Goal: Information Seeking & Learning: Learn about a topic

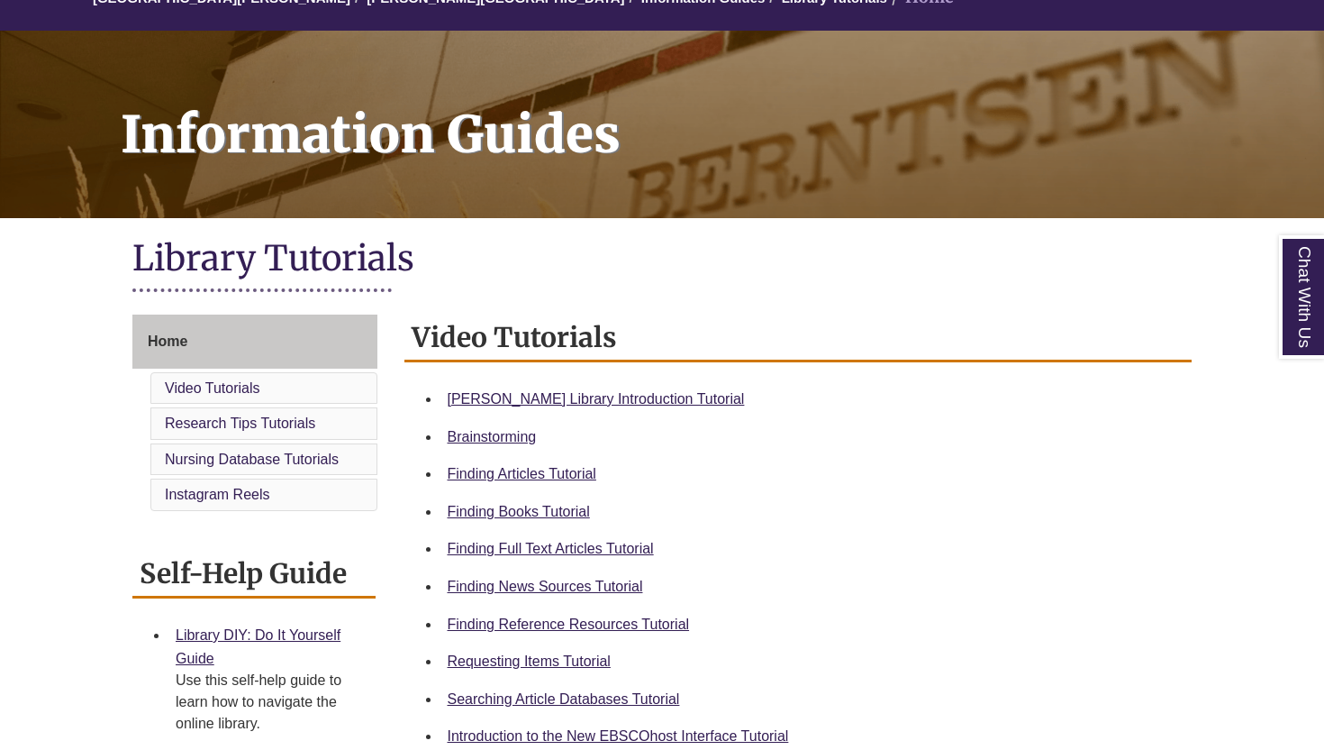
scroll to position [193, 0]
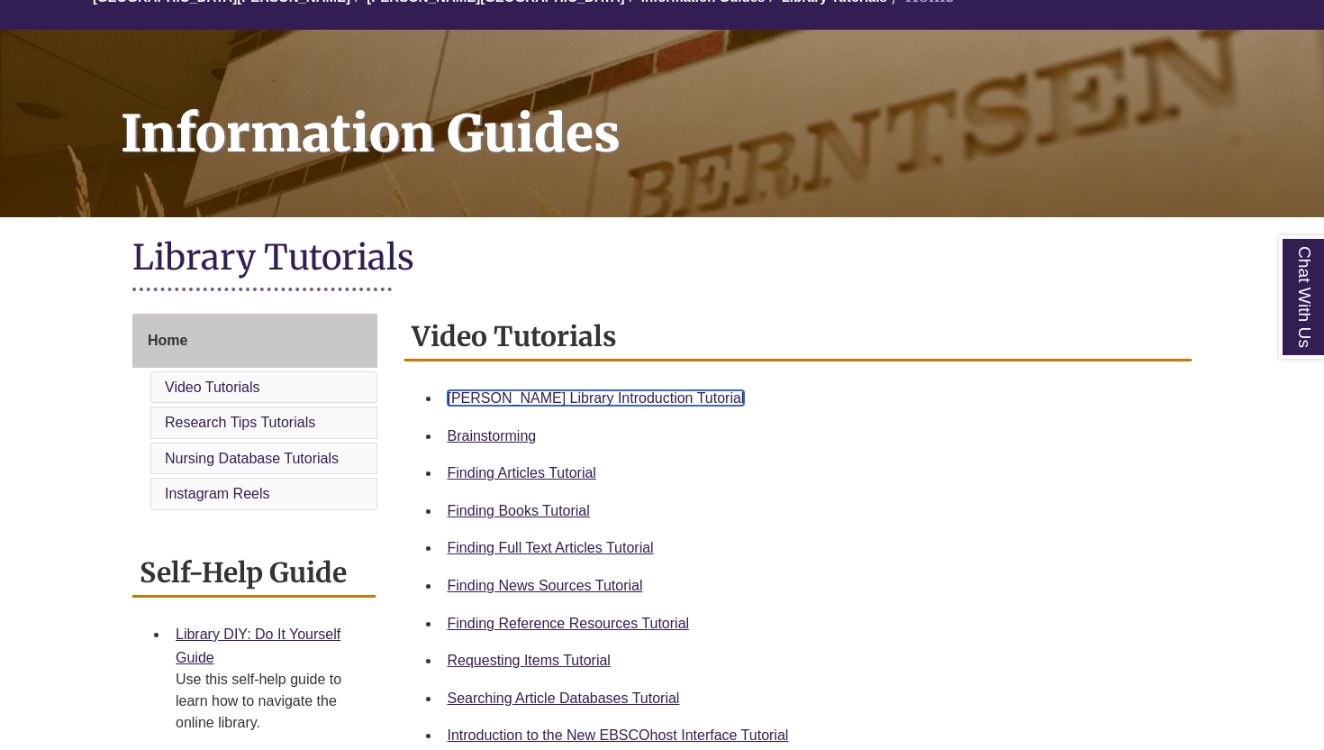
click at [593, 396] on link "[PERSON_NAME] Library Introduction Tutorial" at bounding box center [596, 397] width 297 height 15
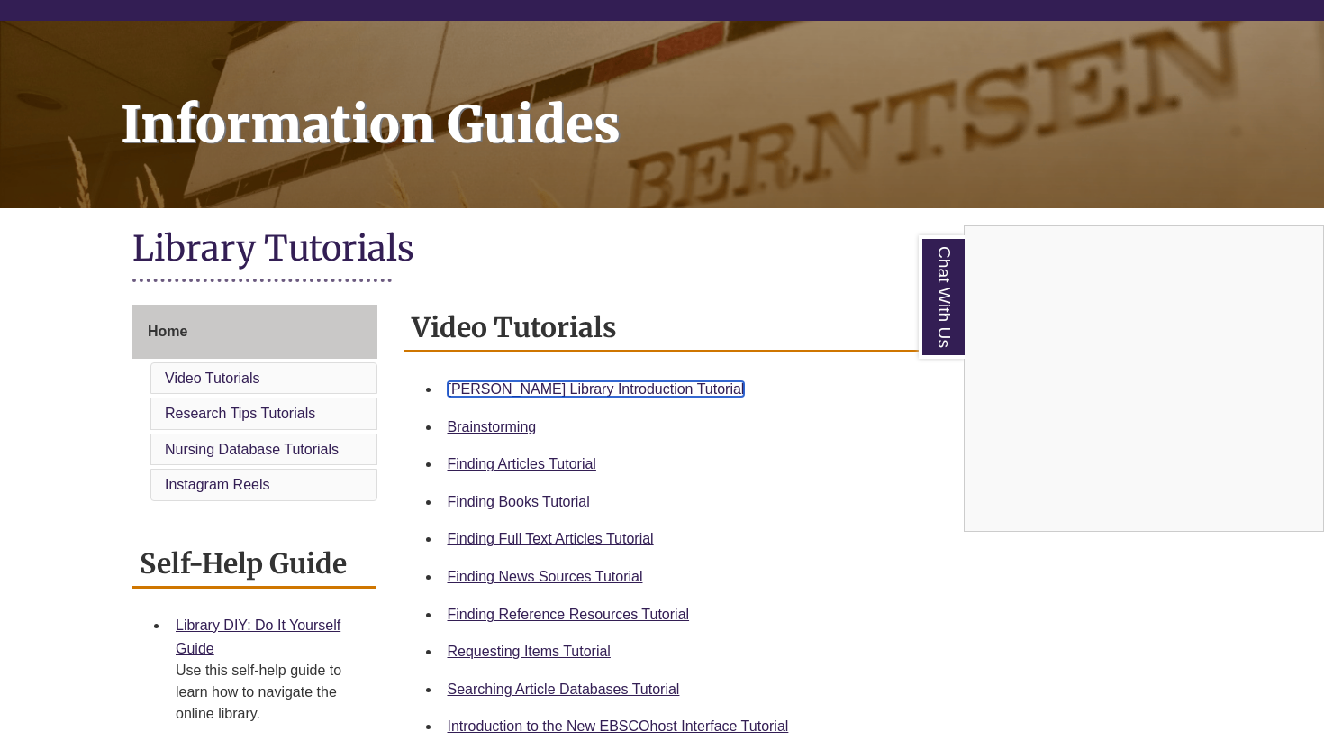
scroll to position [206, 0]
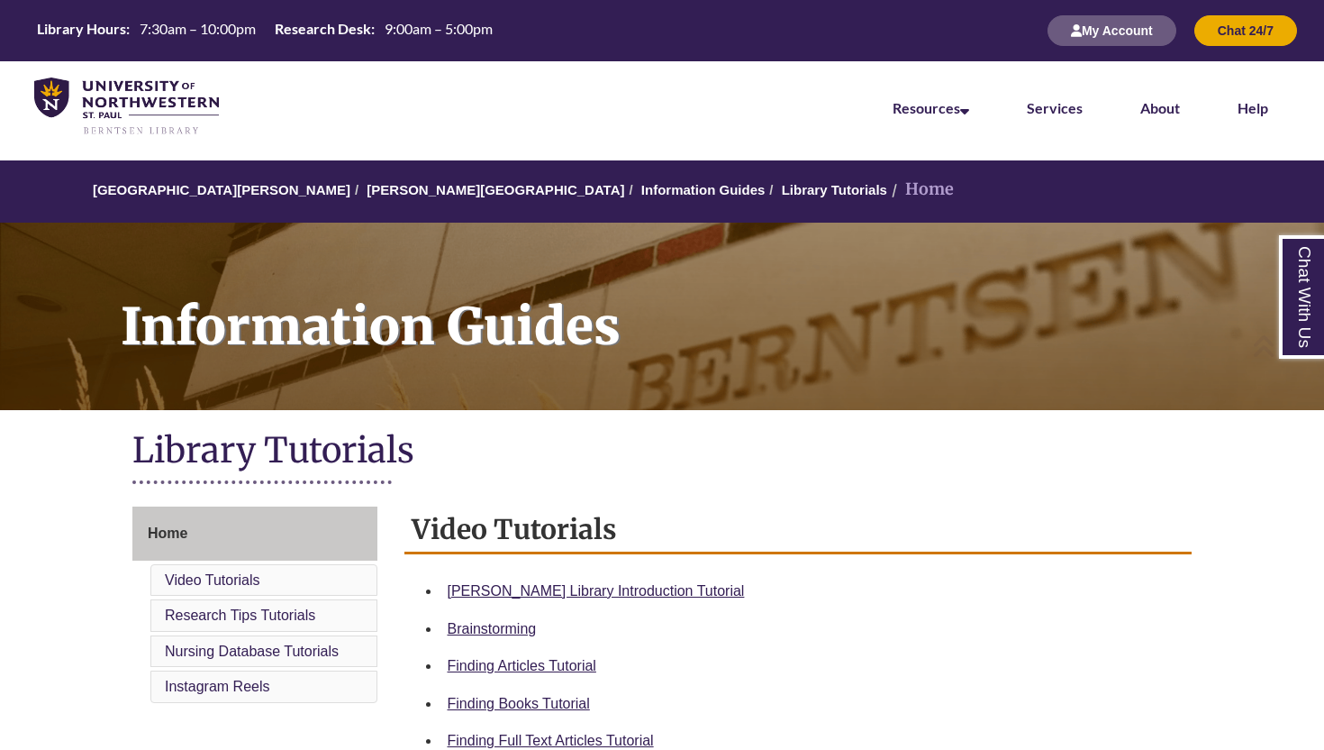
scroll to position [206, 0]
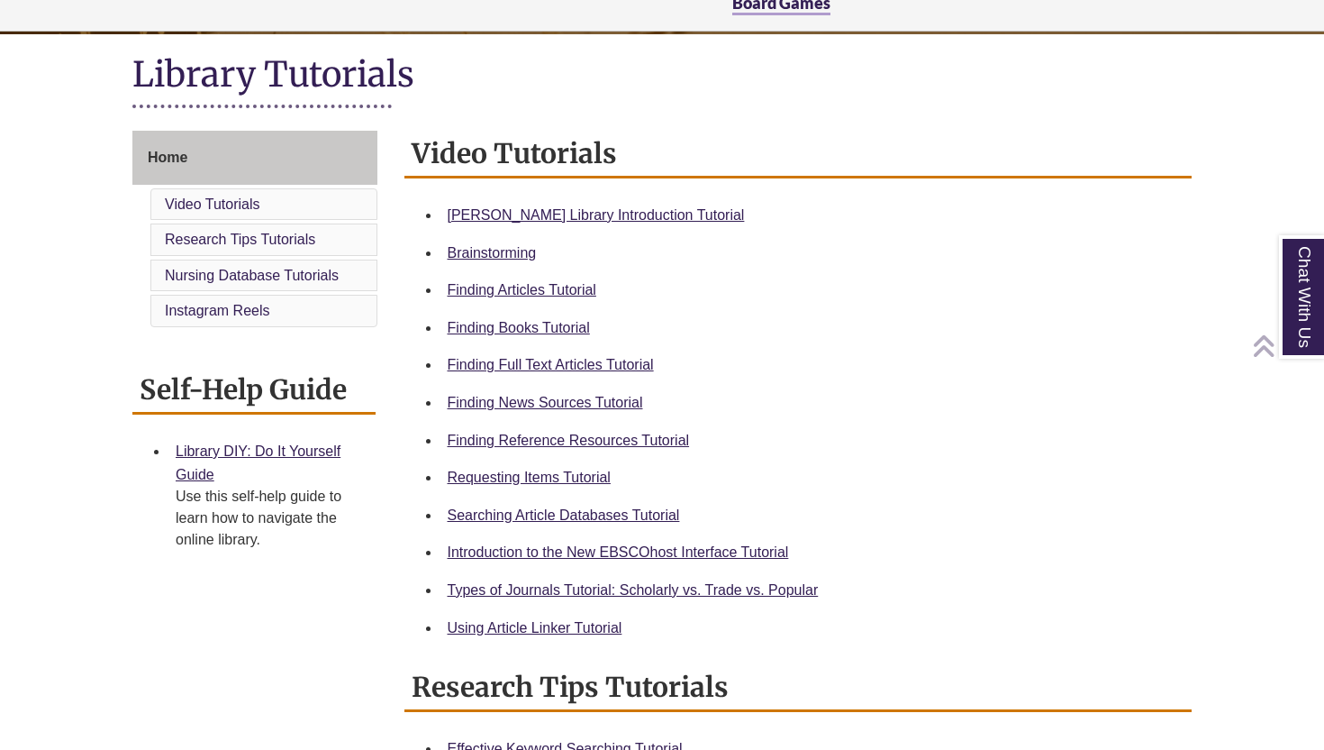
scroll to position [387, 0]
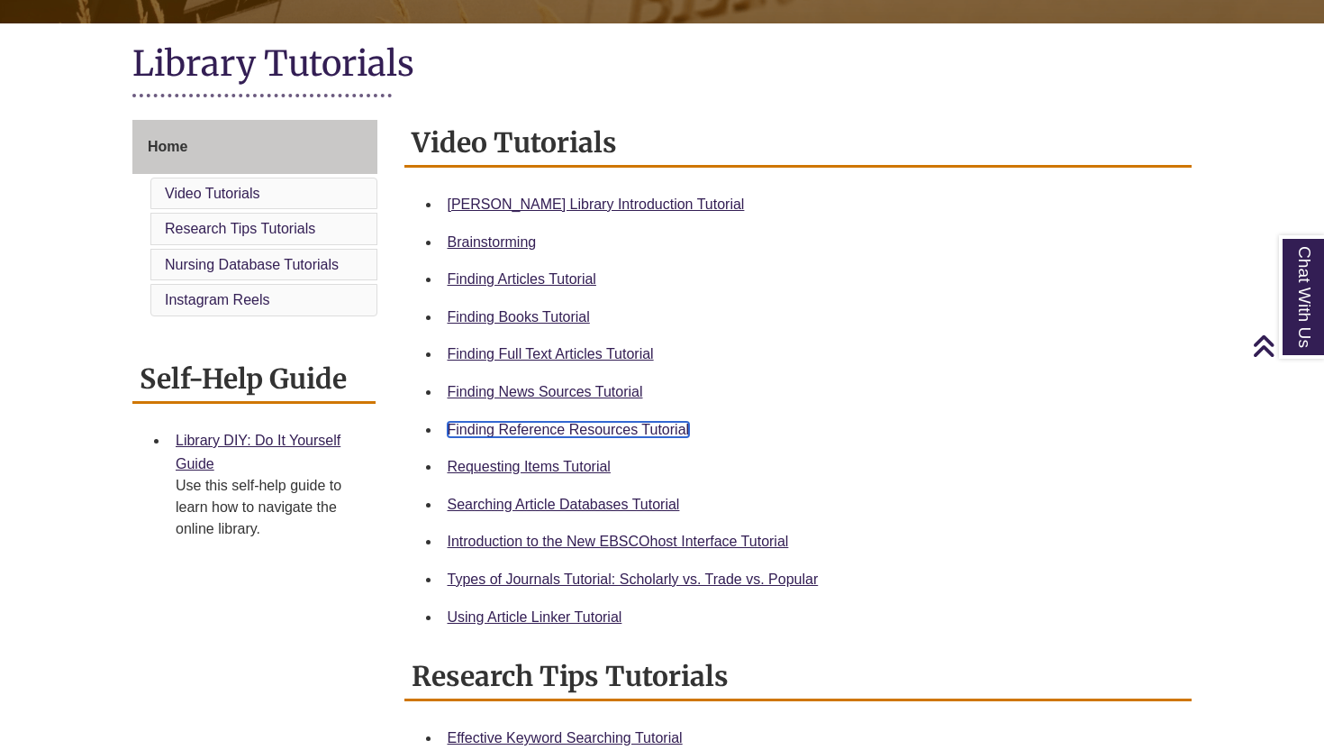
click at [550, 432] on link "Finding Reference Resources Tutorial" at bounding box center [569, 429] width 242 height 15
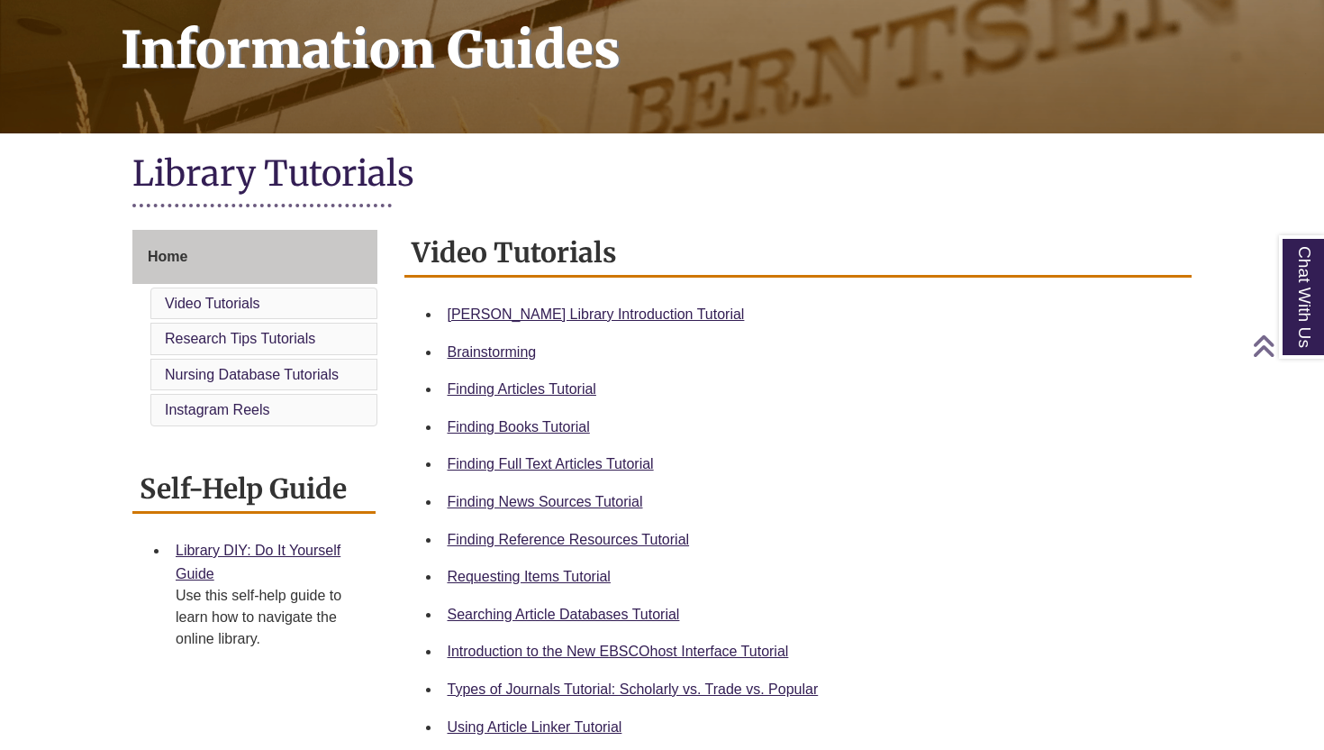
scroll to position [281, 0]
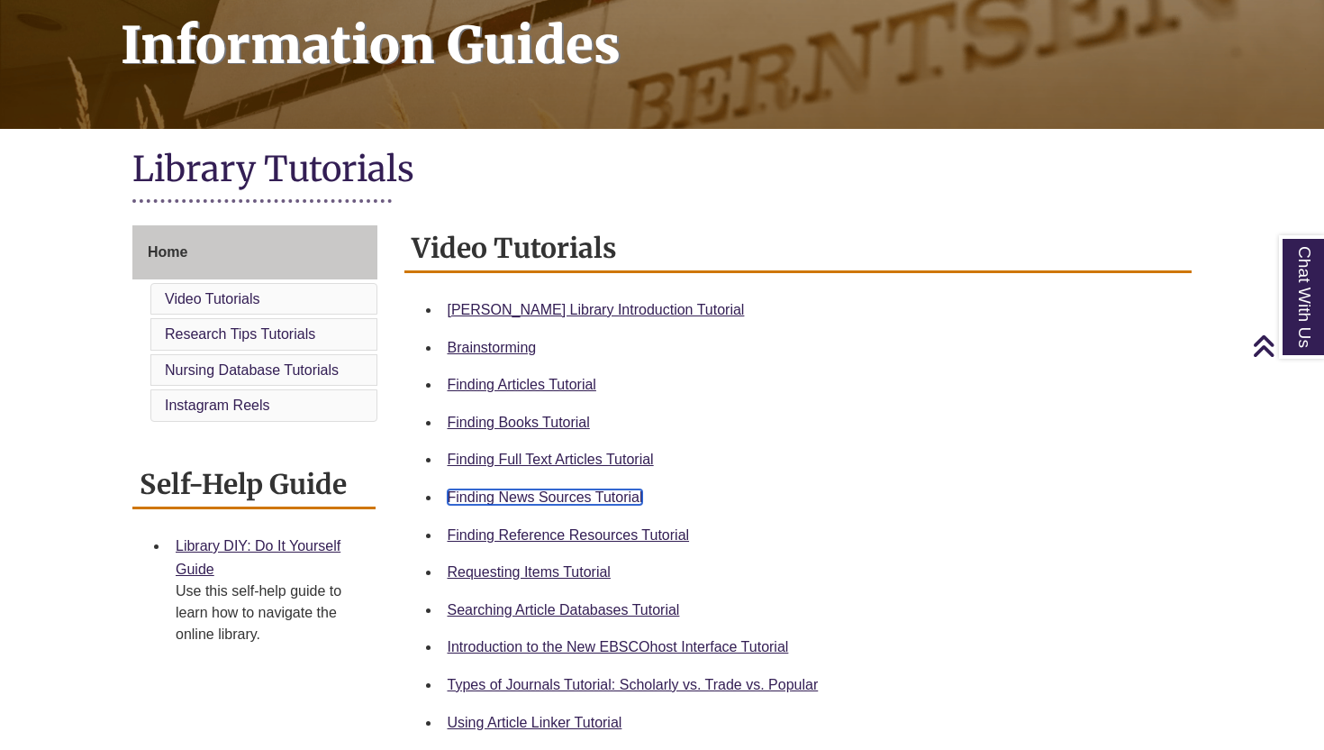
click at [544, 504] on link "Finding News Sources Tutorial" at bounding box center [546, 496] width 196 height 15
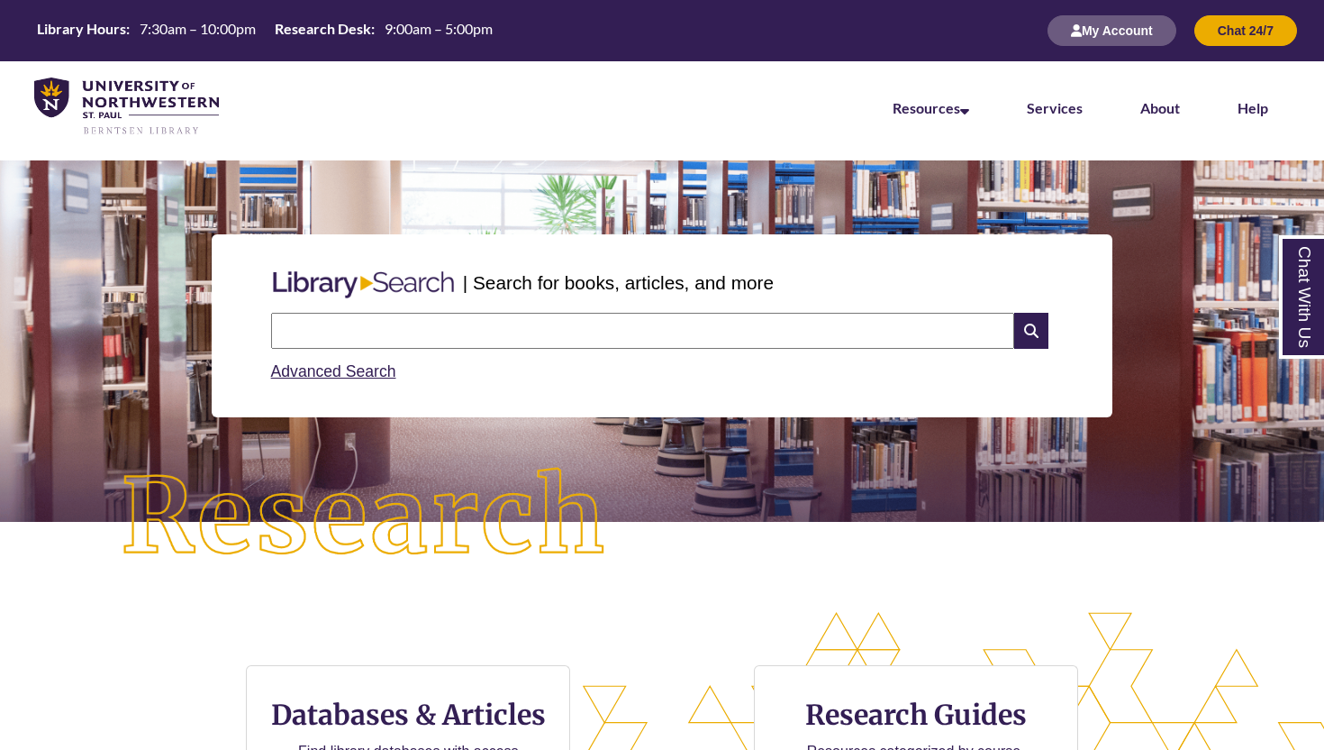
click at [441, 329] on input "text" at bounding box center [642, 331] width 743 height 36
type input "**********"
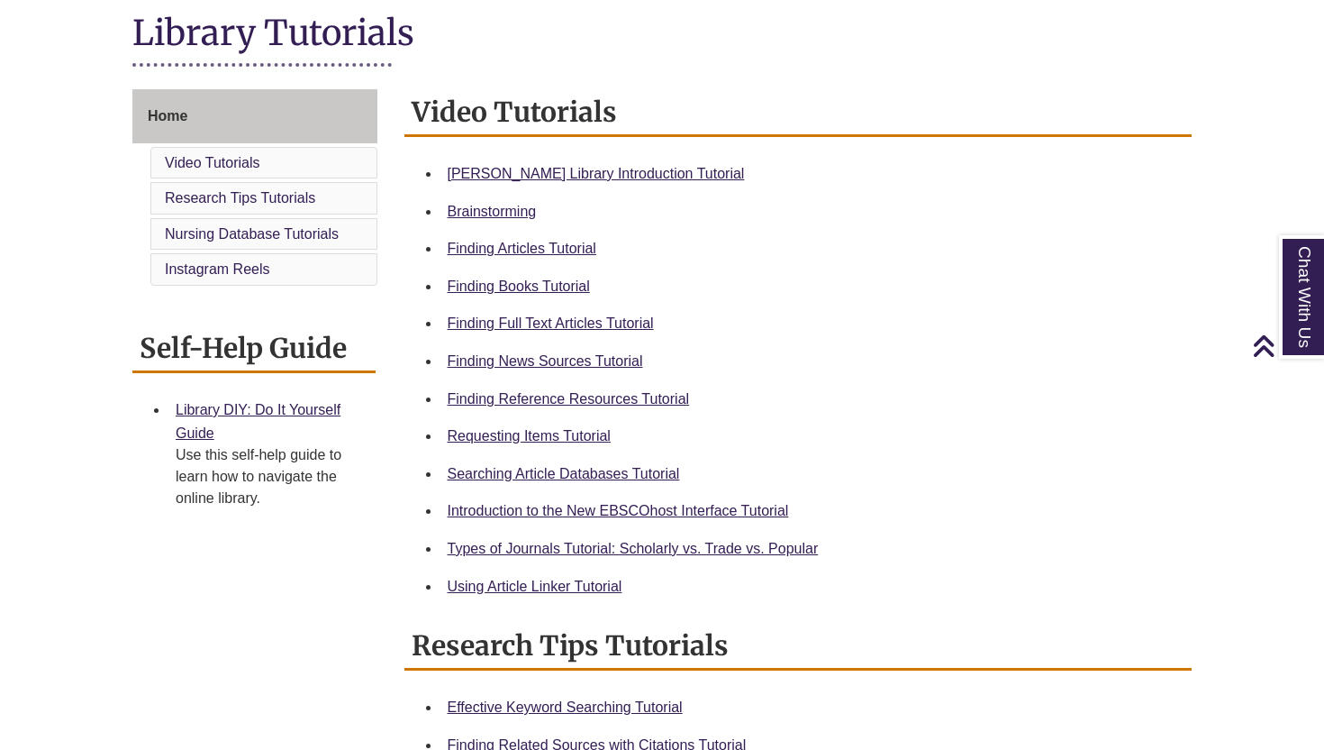
scroll to position [419, 0]
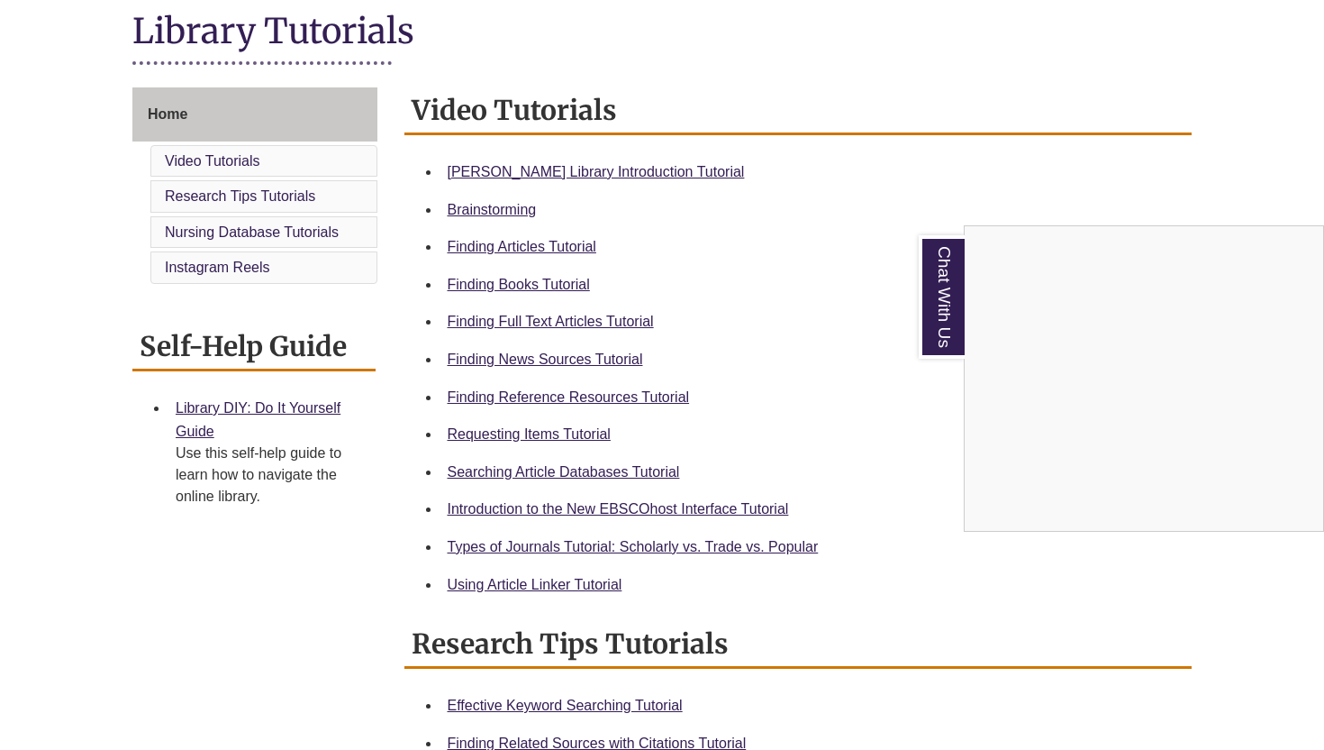
click at [575, 277] on div "Chat With Us" at bounding box center [662, 375] width 1324 height 750
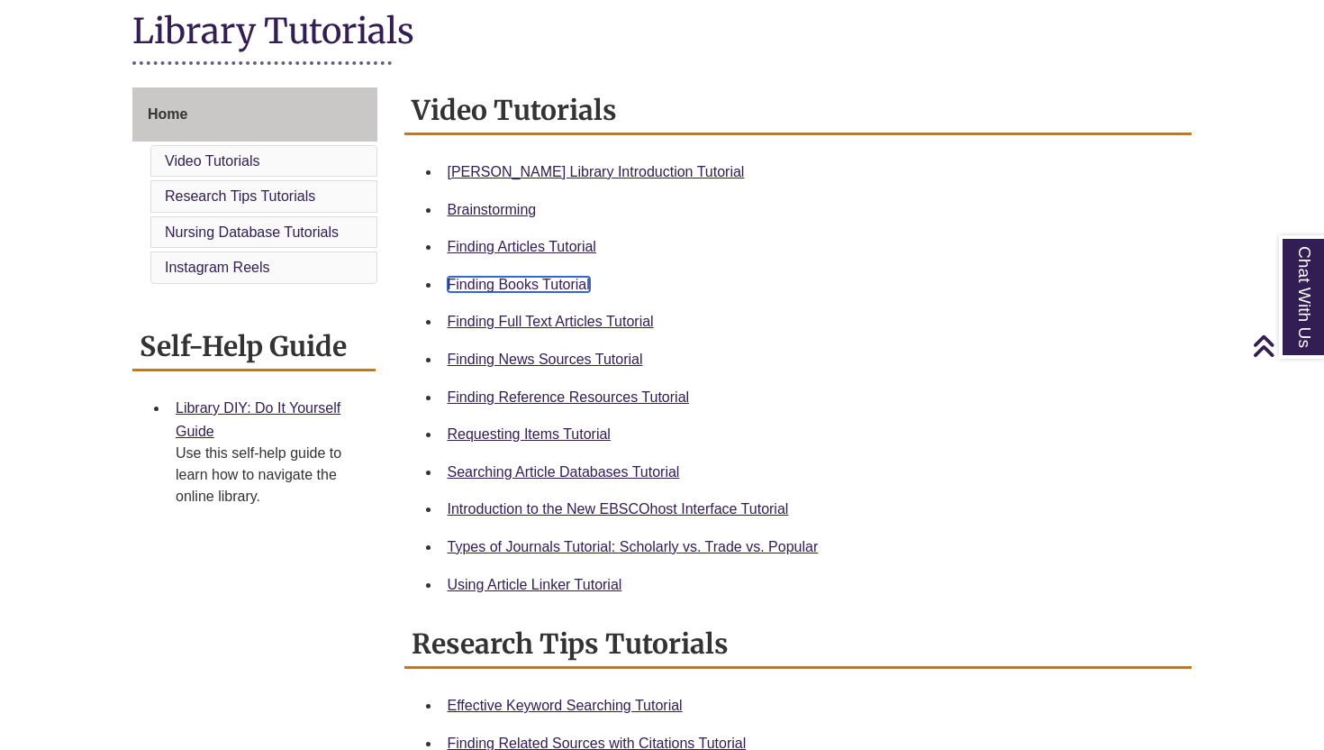
click at [564, 287] on link "Finding Books Tutorial" at bounding box center [519, 284] width 142 height 15
click at [525, 436] on link "Requesting Items Tutorial" at bounding box center [529, 433] width 163 height 15
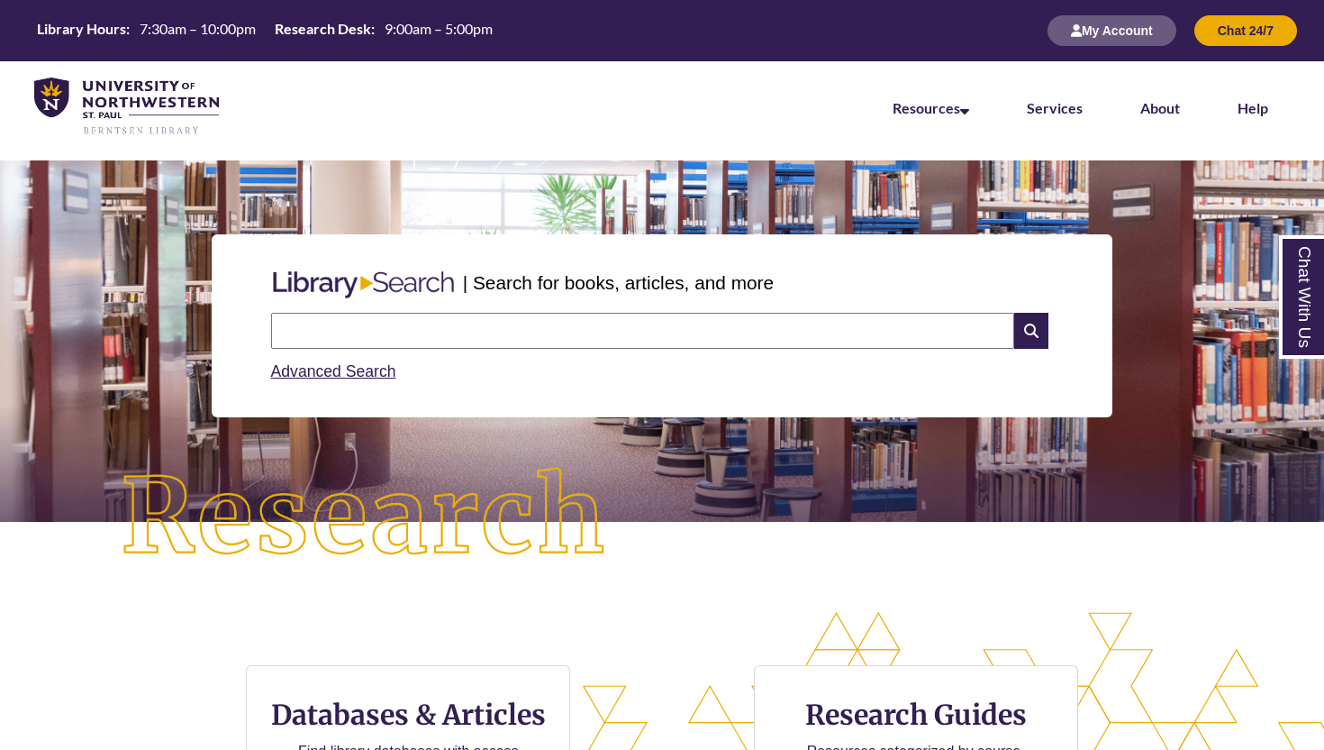
click at [533, 343] on input "text" at bounding box center [642, 331] width 743 height 36
type input "**********"
click at [1032, 337] on icon at bounding box center [1031, 331] width 34 height 36
click at [463, 330] on input "text" at bounding box center [642, 331] width 743 height 36
type input "**********"
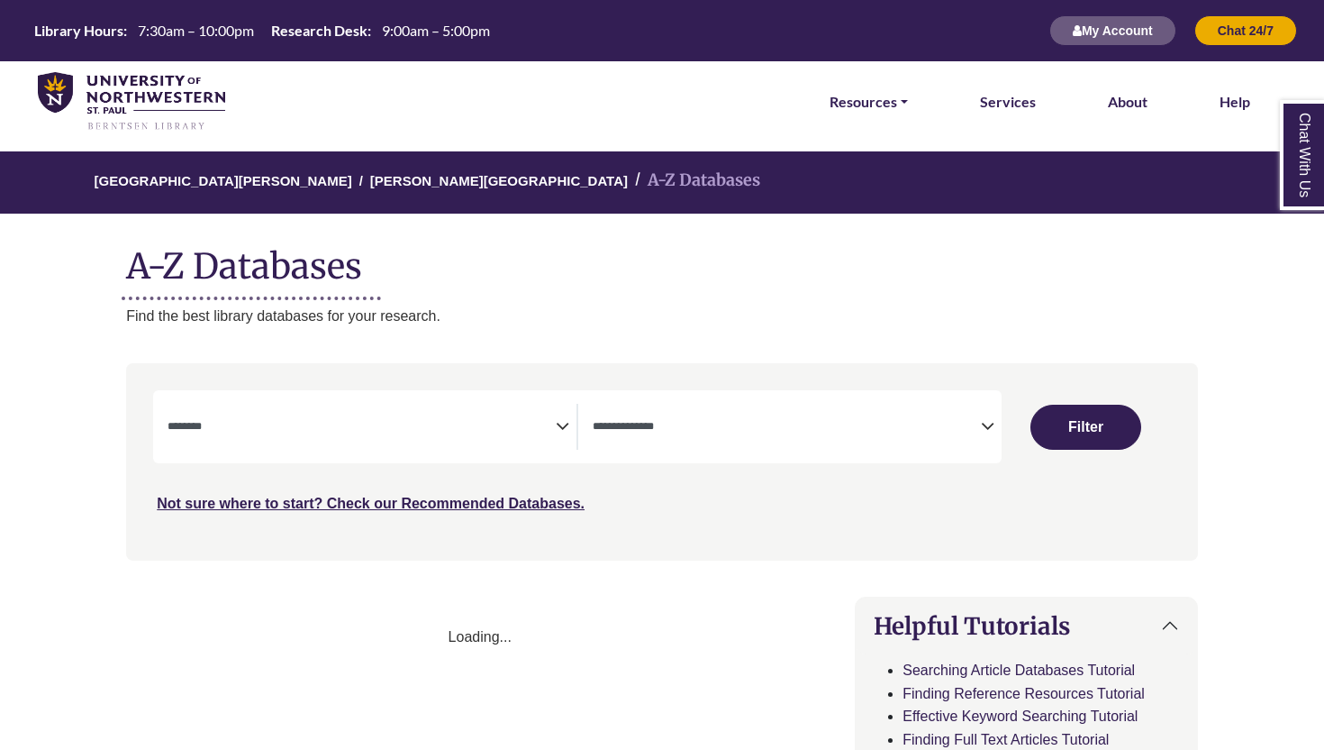
select select "Database Subject Filter"
select select "Database Types Filter"
select select "Database Subject Filter"
select select "Database Types Filter"
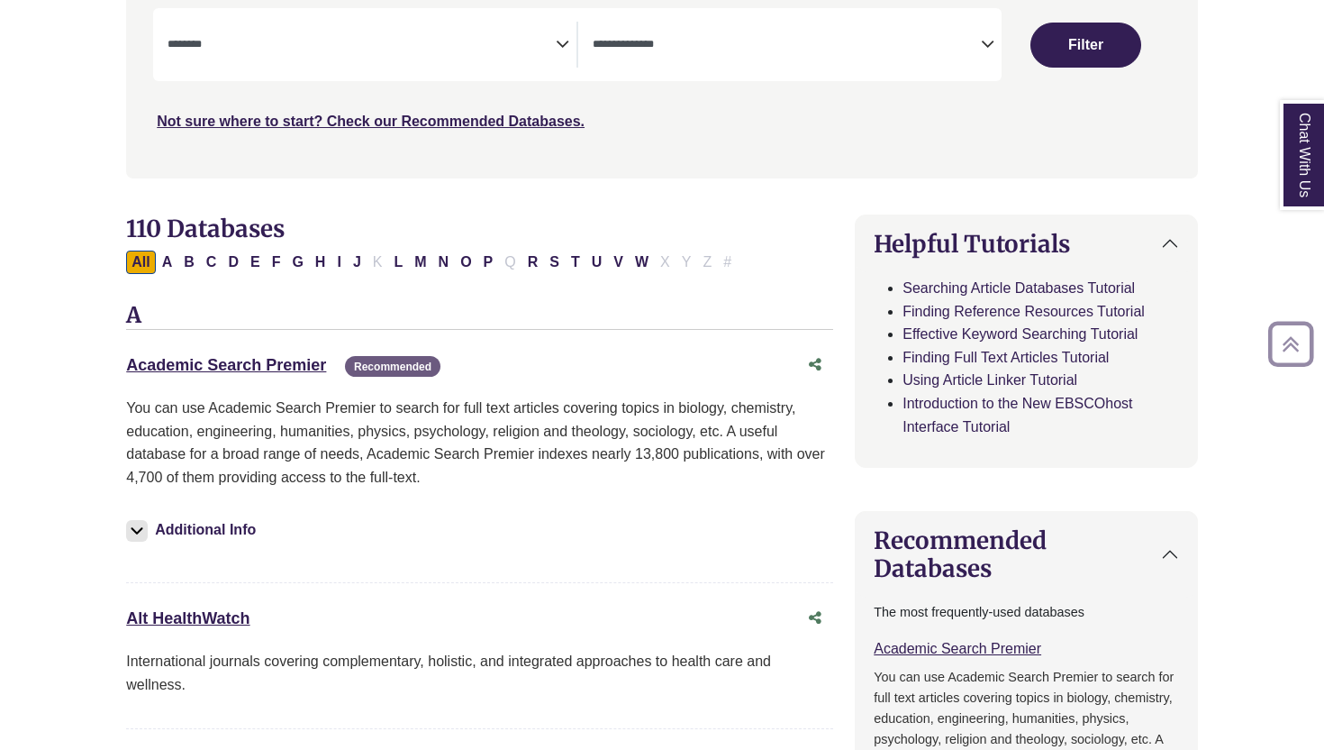
scroll to position [388, 0]
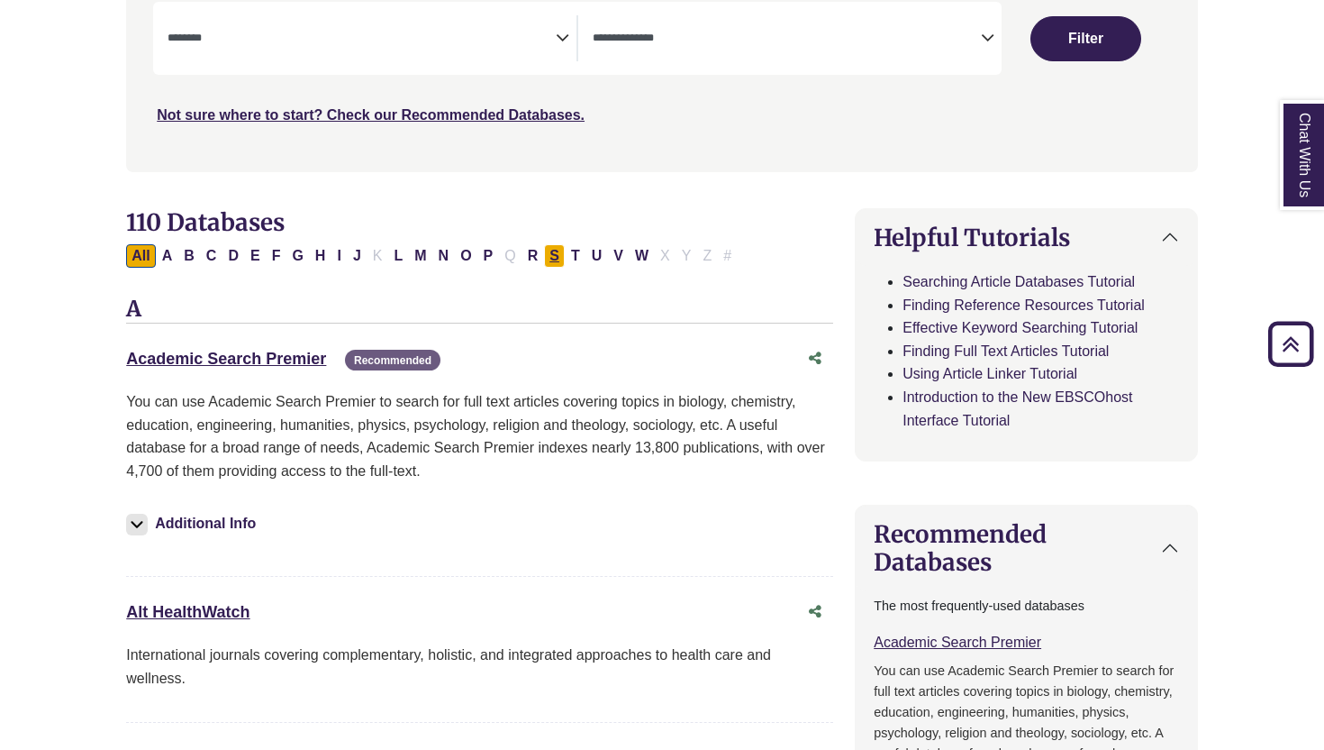
click at [559, 250] on button "S" at bounding box center [554, 255] width 21 height 23
select select "Database Subject Filter"
select select "Database Types Filter"
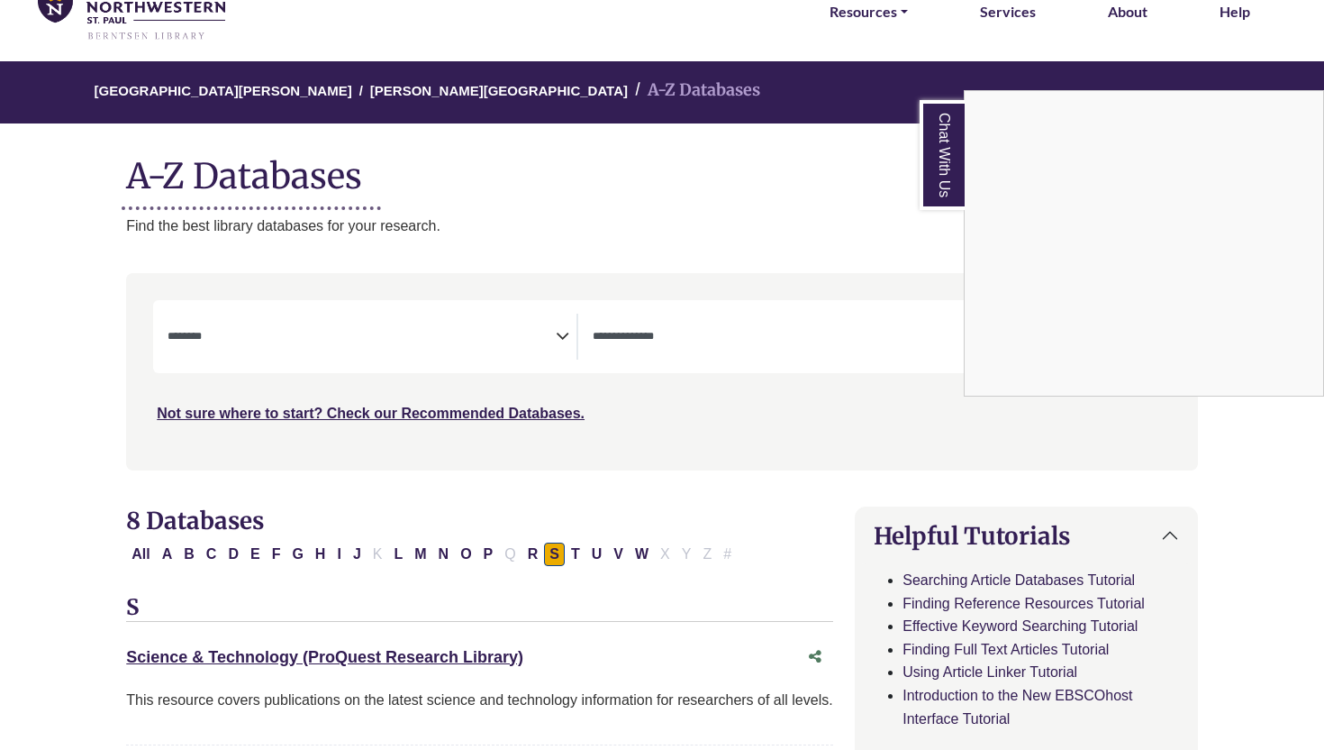
scroll to position [118, 0]
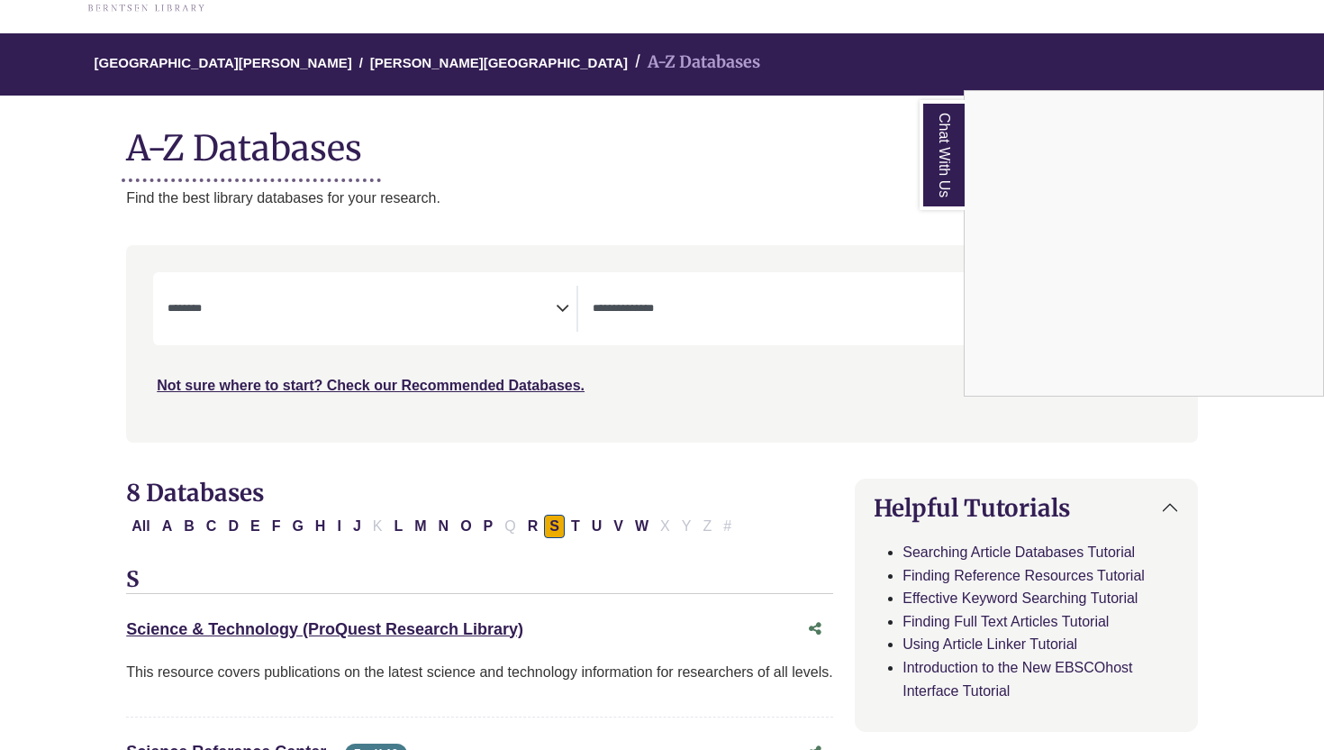
click at [496, 309] on div "Chat With Us" at bounding box center [662, 375] width 1324 height 750
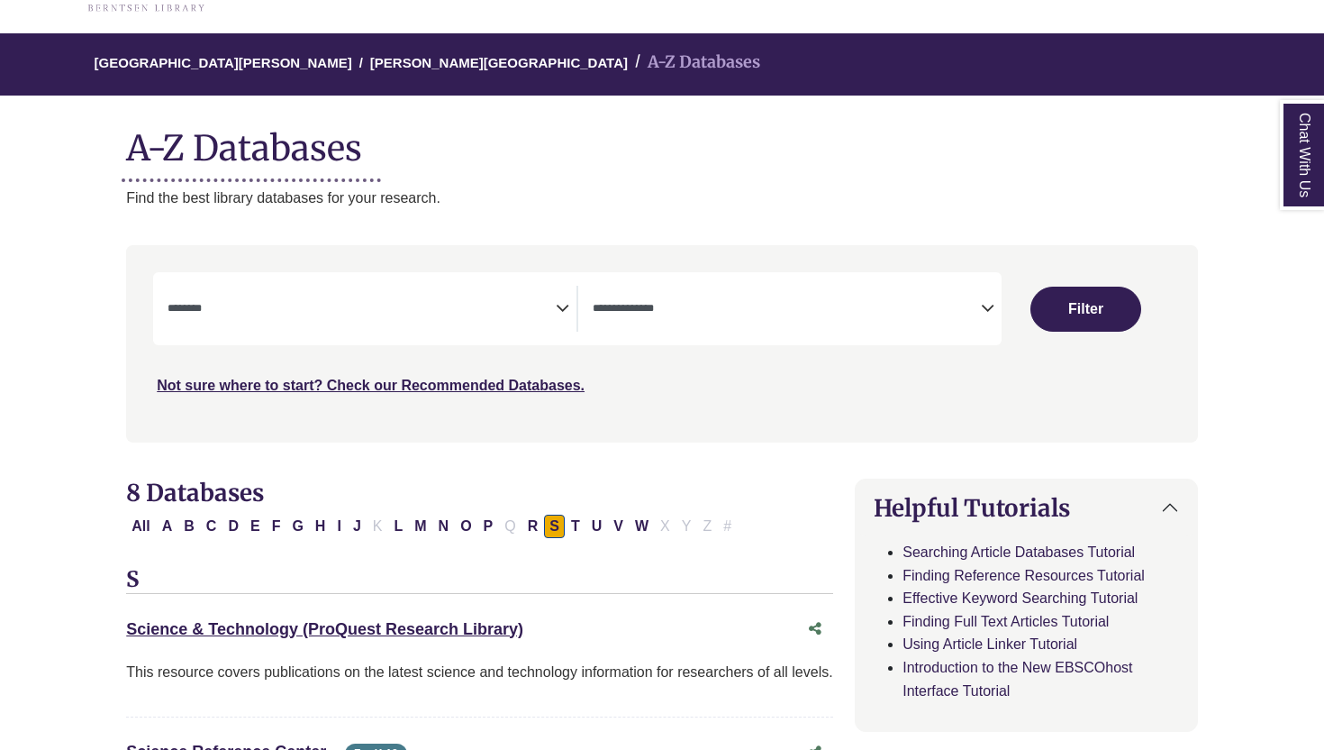
click at [566, 302] on icon "Search filters" at bounding box center [563, 305] width 14 height 27
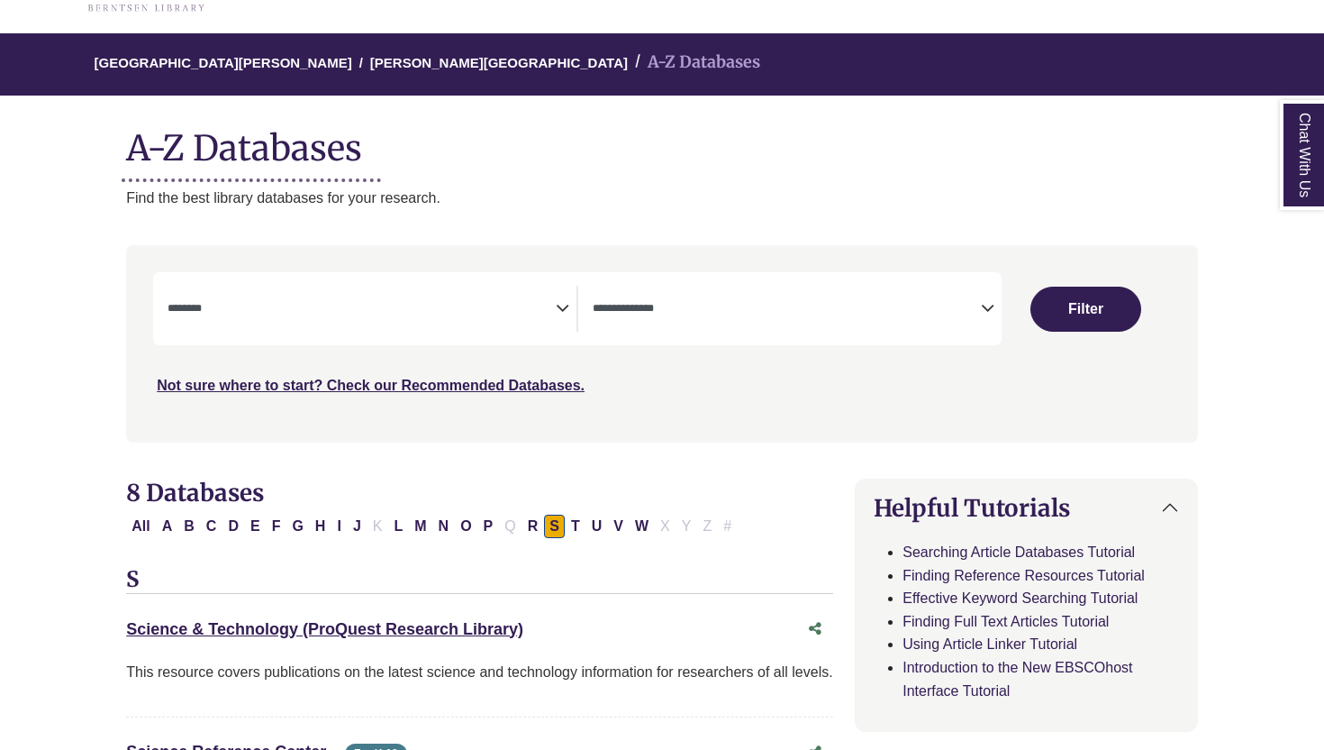
click at [559, 299] on icon "Search filters" at bounding box center [563, 305] width 14 height 27
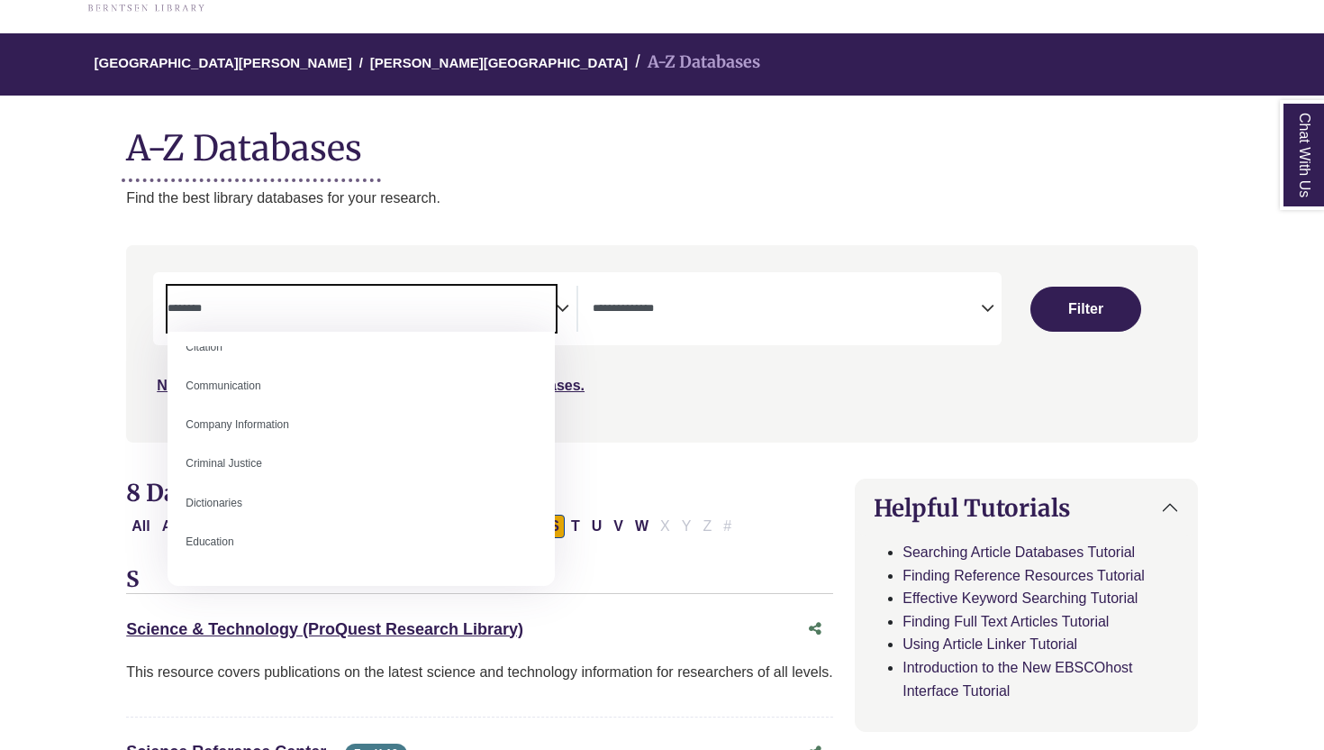
scroll to position [330, 0]
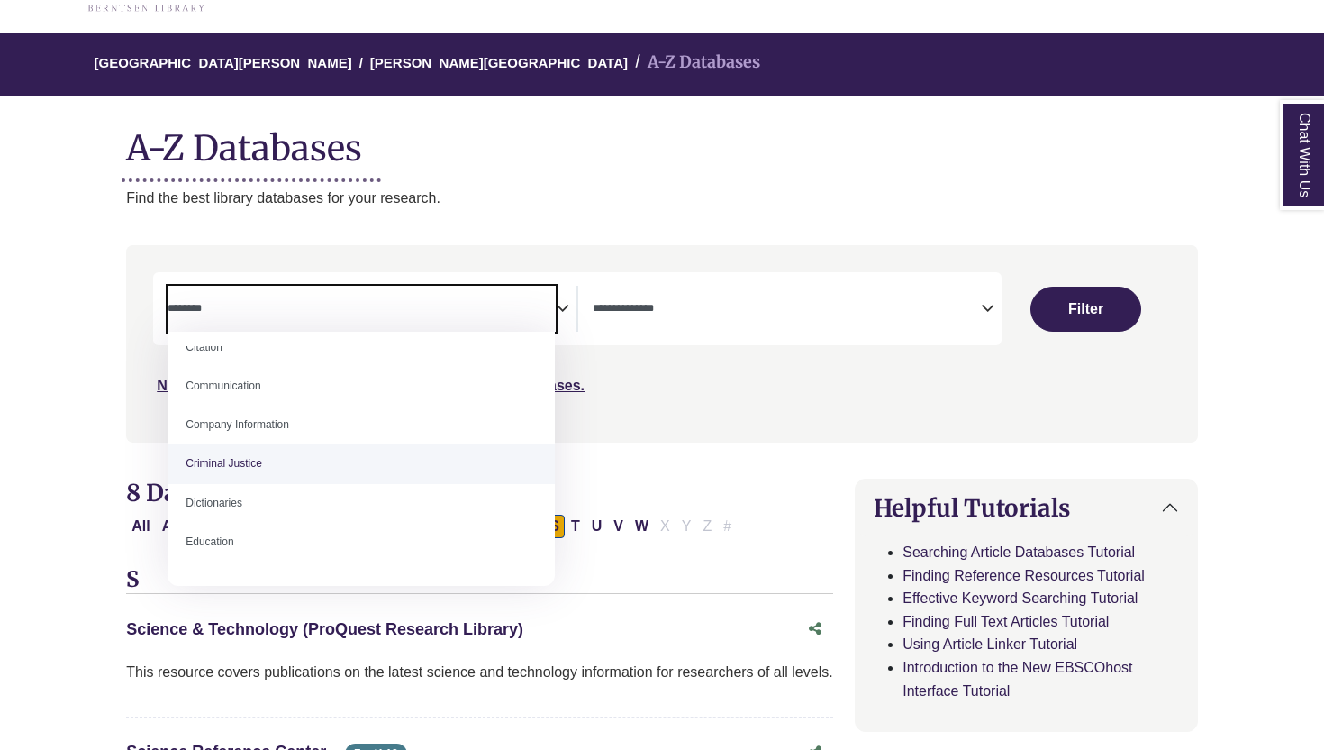
select select "******"
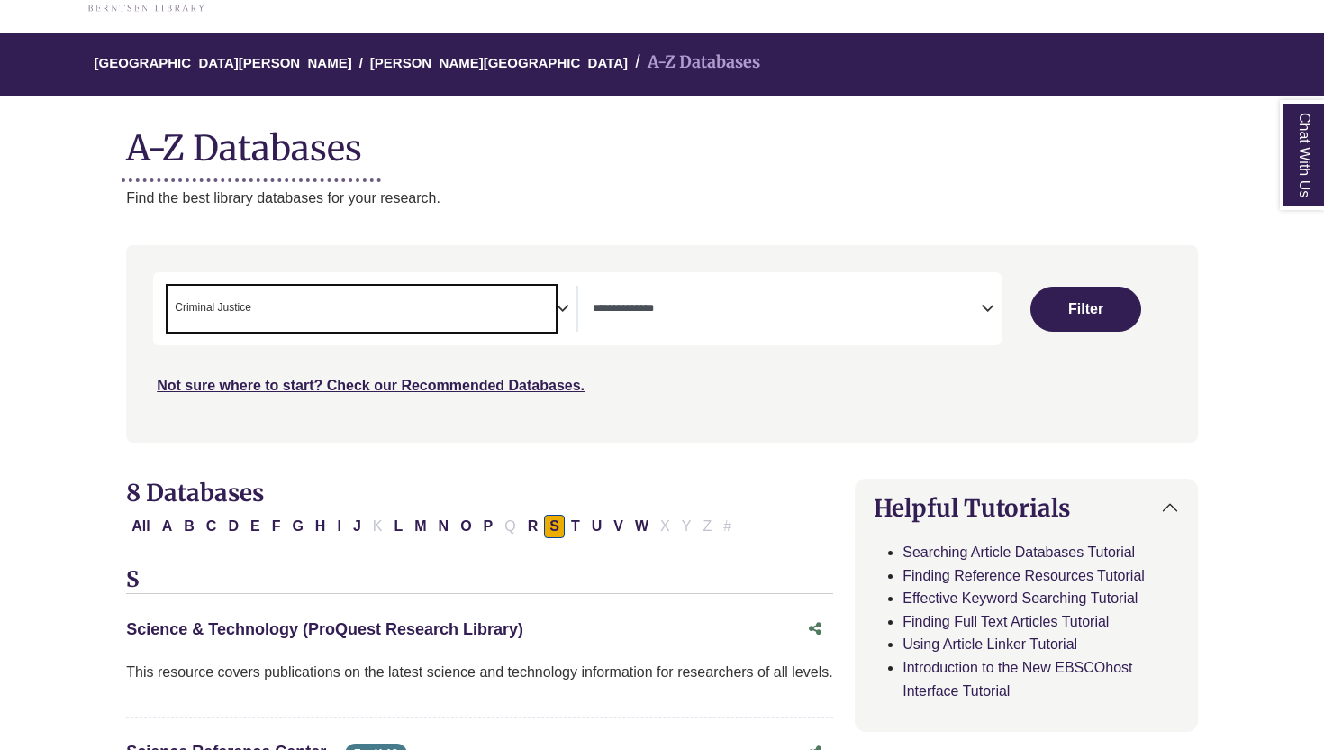
scroll to position [193, 0]
click at [506, 307] on span "× Criminal Justice" at bounding box center [362, 309] width 388 height 46
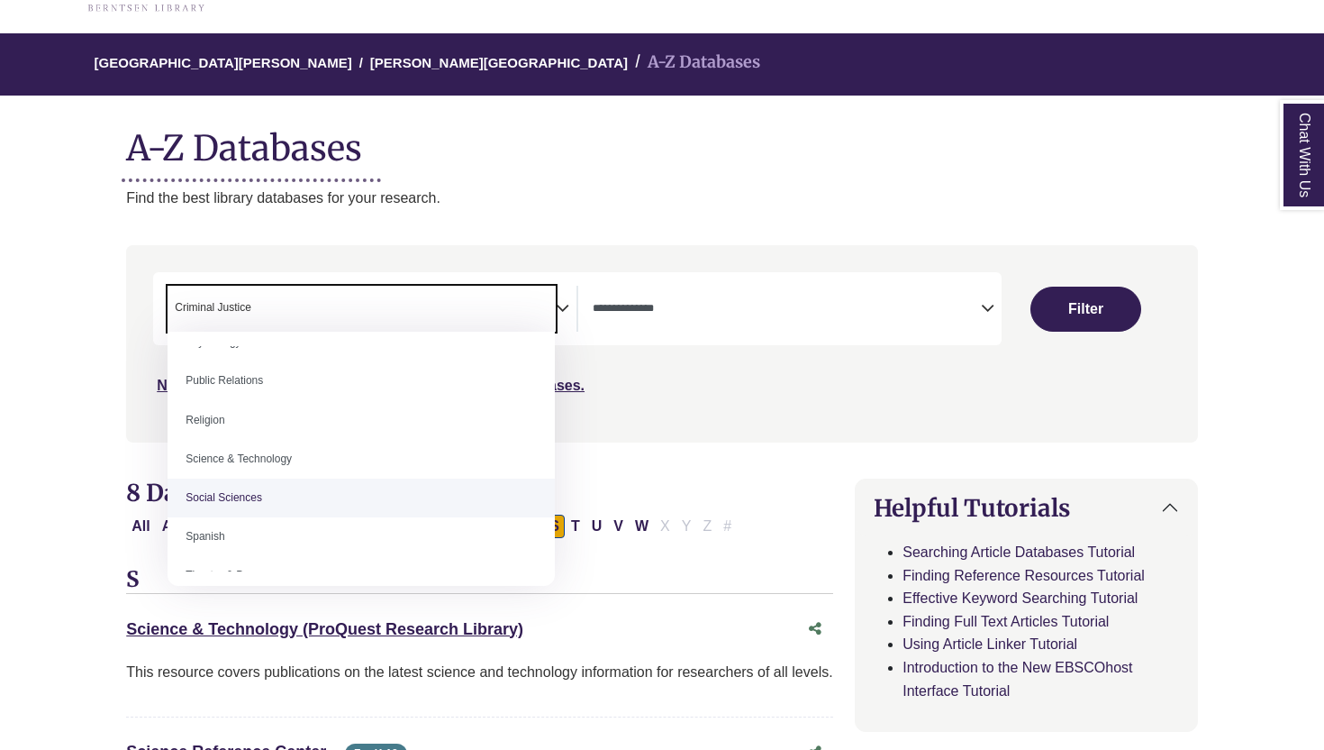
scroll to position [1457, 0]
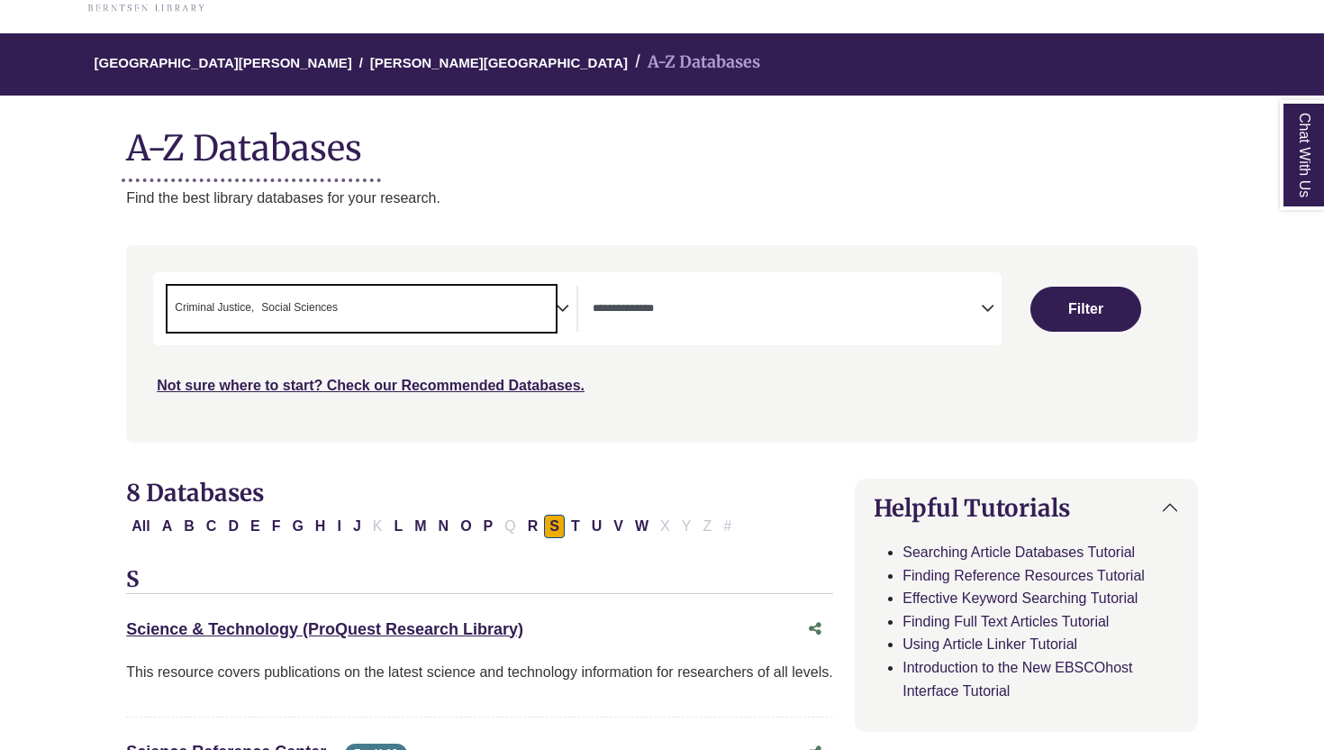
click at [534, 331] on span "× Criminal Justice × Social Sciences" at bounding box center [362, 309] width 388 height 46
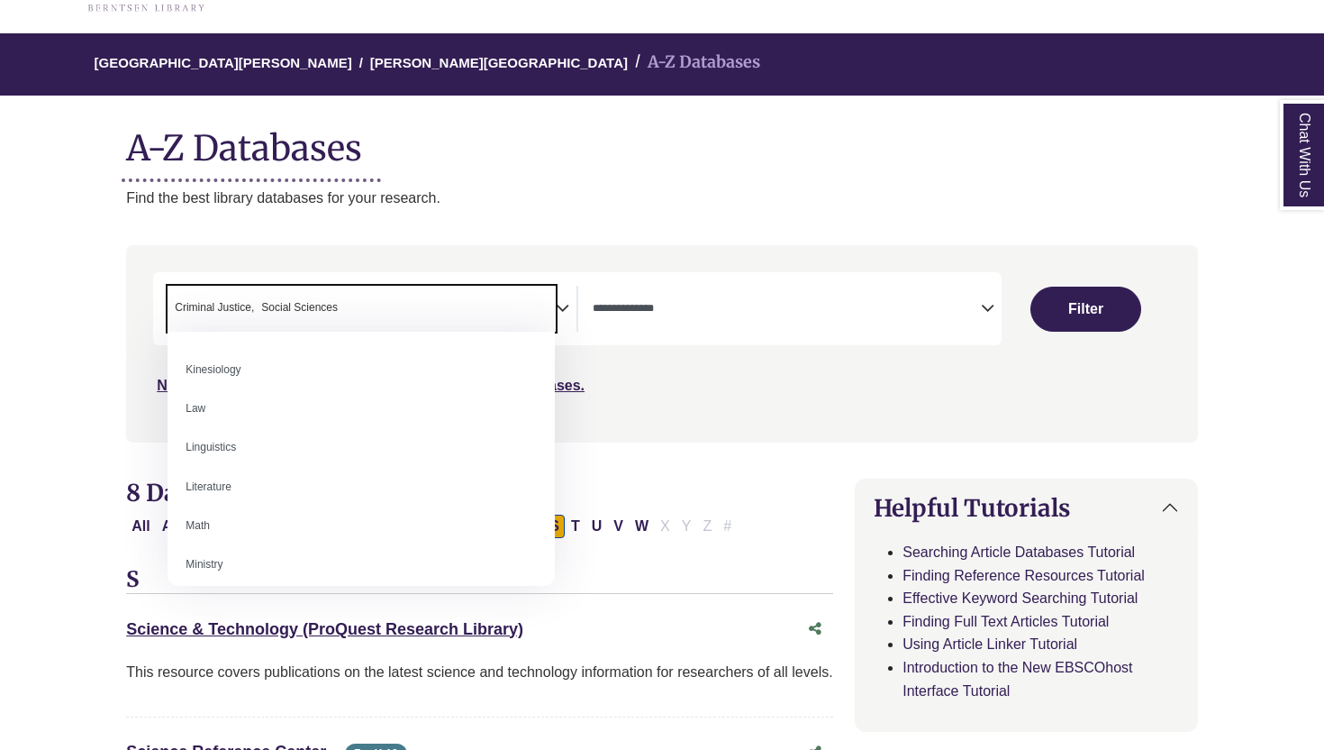
scroll to position [967, 0]
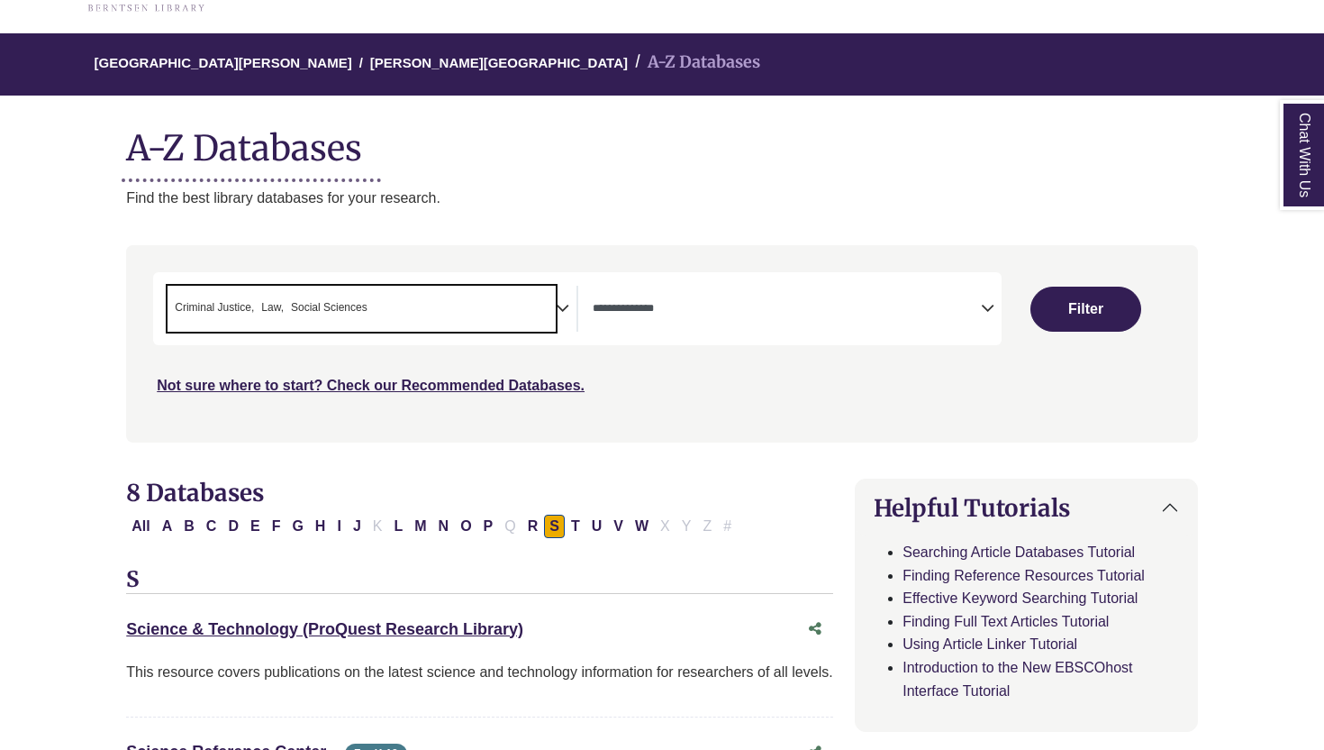
click at [466, 301] on span "× Criminal Justice × Law × Social Sciences" at bounding box center [362, 309] width 388 height 46
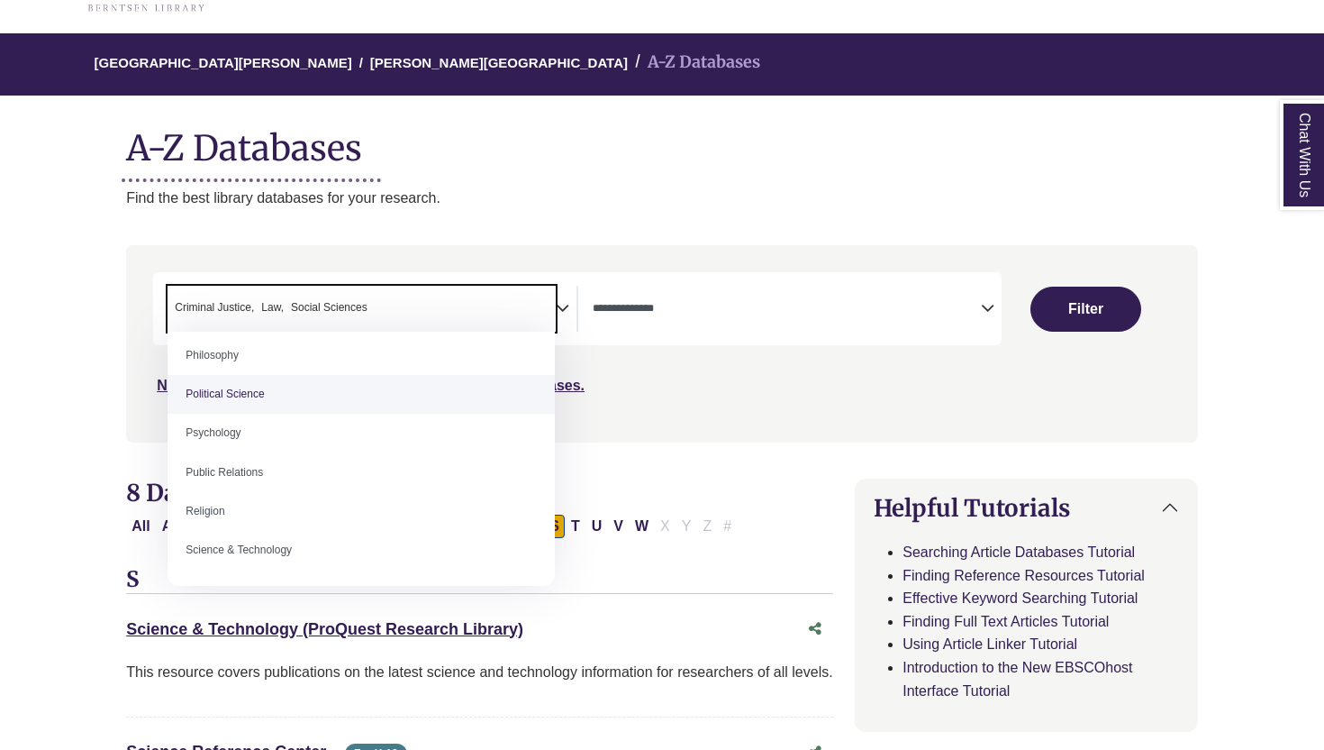
scroll to position [1381, 0]
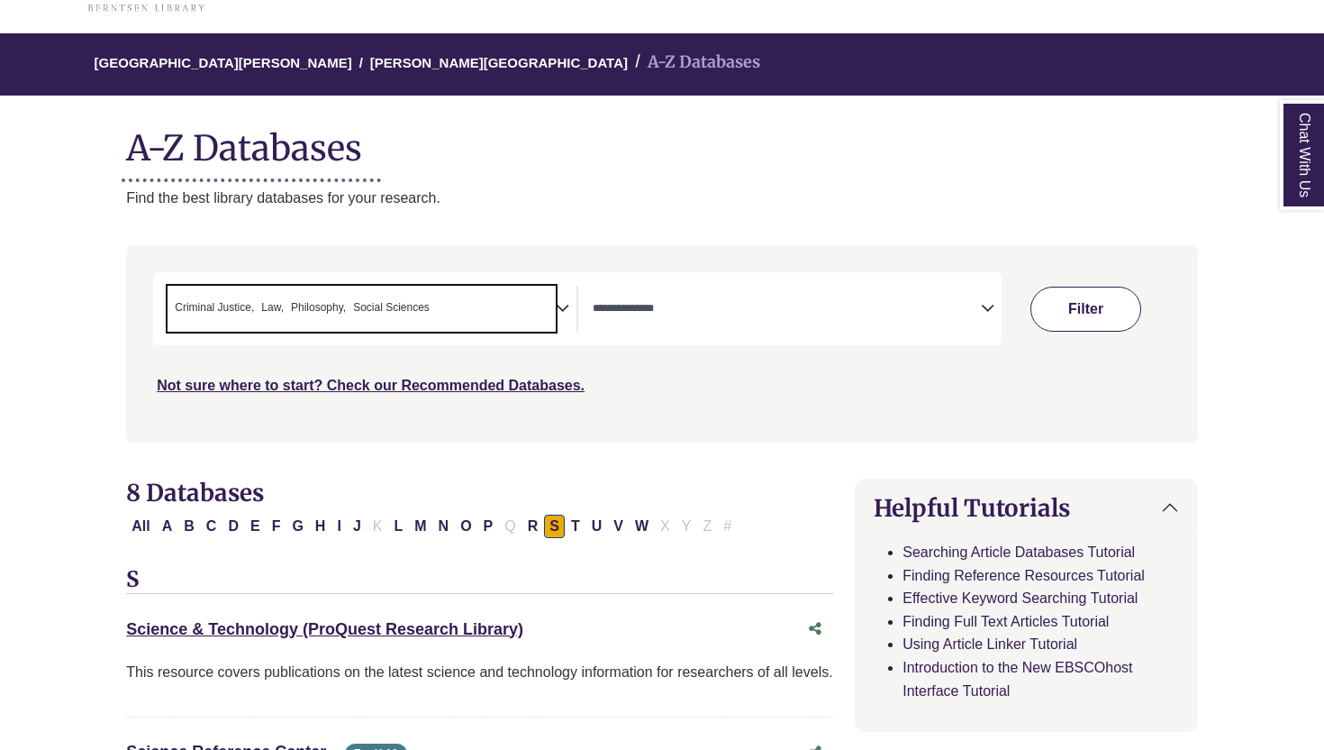
click at [1071, 314] on button "Filter" at bounding box center [1086, 309] width 111 height 45
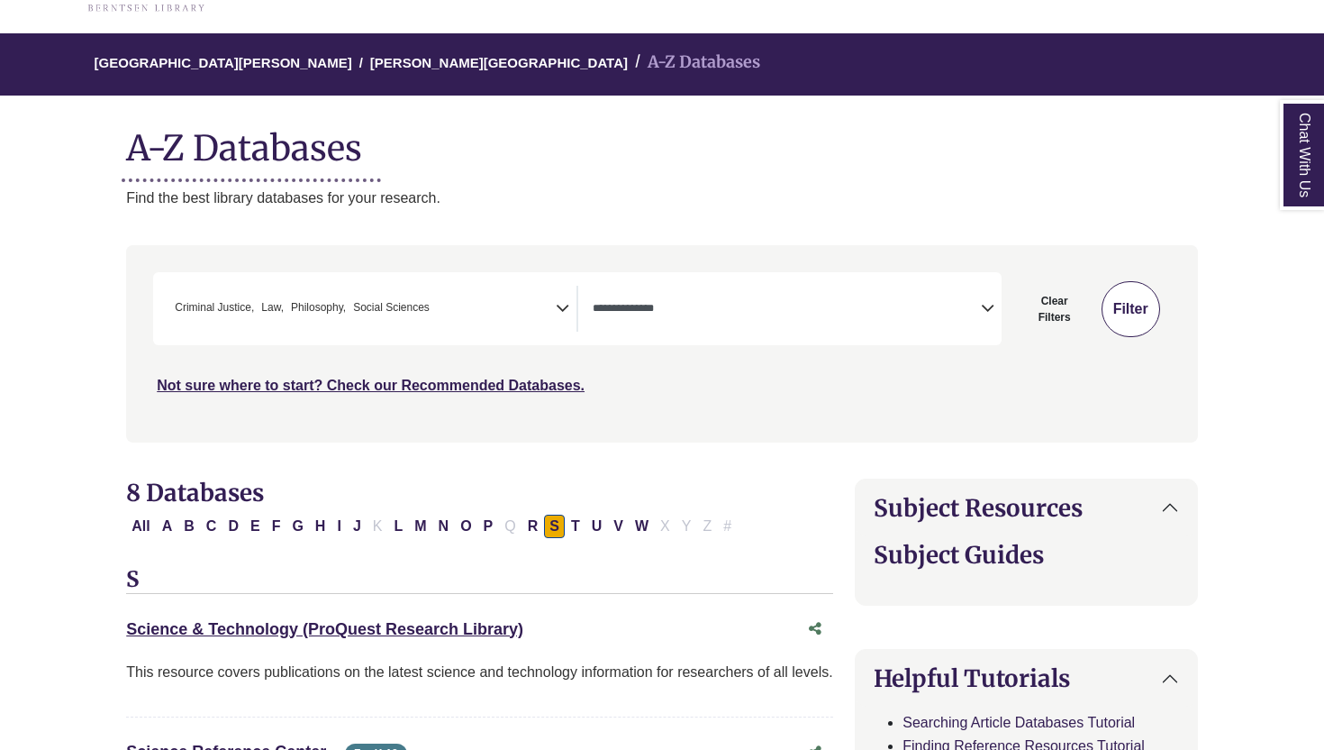
select select "Database Types Filter"
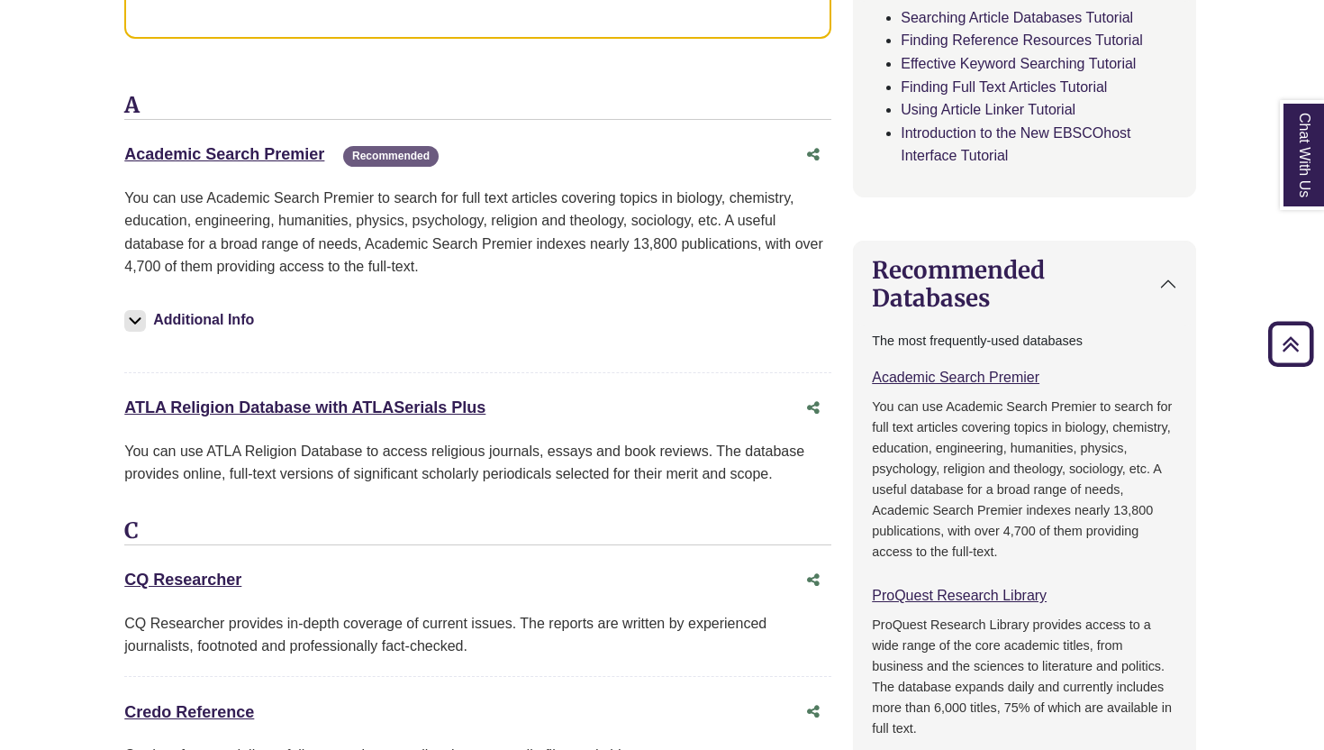
scroll to position [1177, 2]
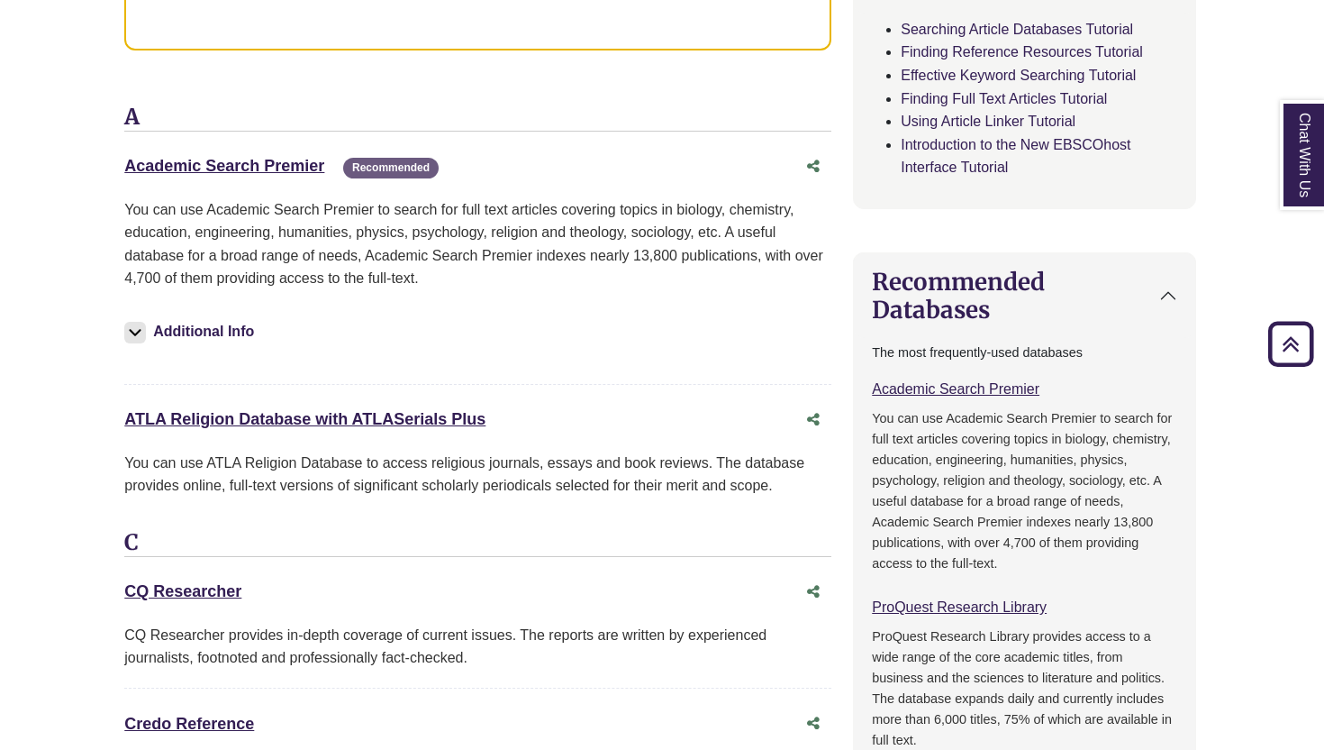
drag, startPoint x: 524, startPoint y: 430, endPoint x: 106, endPoint y: 400, distance: 419.1
click at [106, 400] on div "**********" at bounding box center [660, 682] width 1126 height 3029
drag, startPoint x: 113, startPoint y: 161, endPoint x: 324, endPoint y: 168, distance: 211.8
copy link "Academic Search Premier"
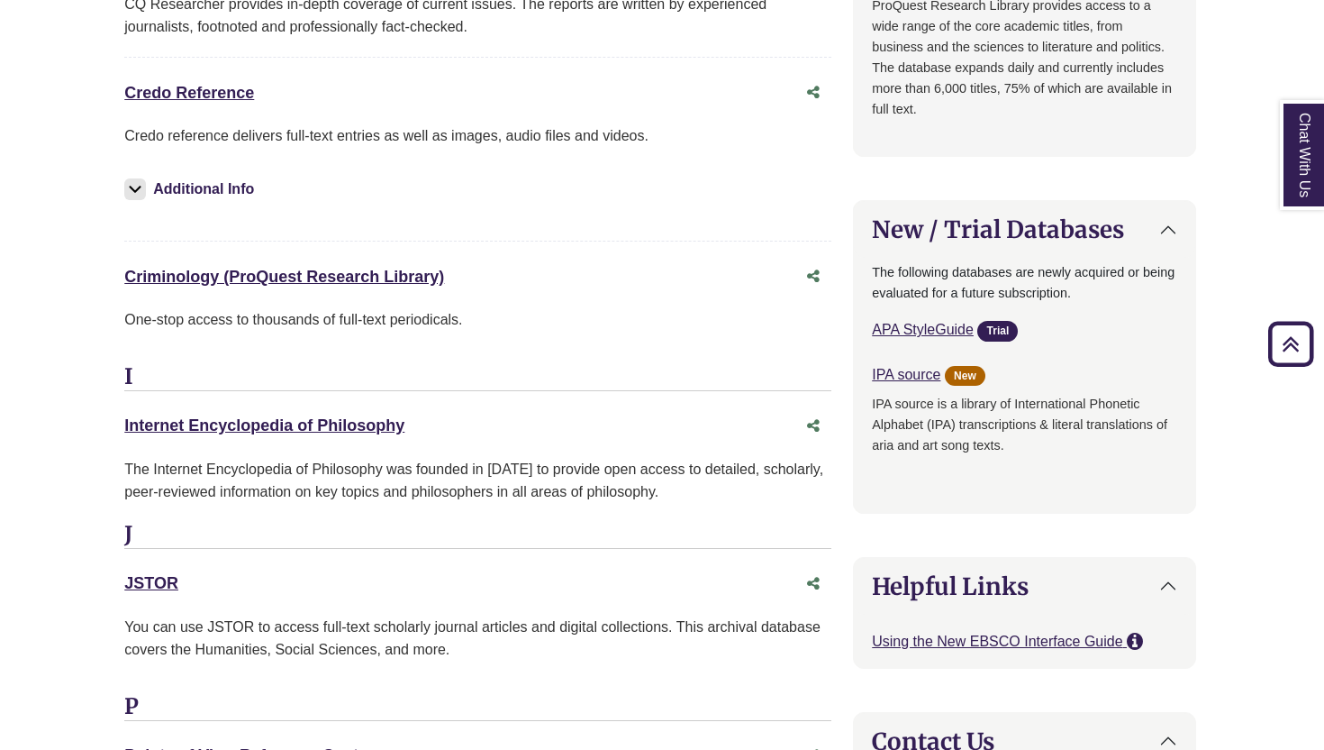
scroll to position [2011, 2]
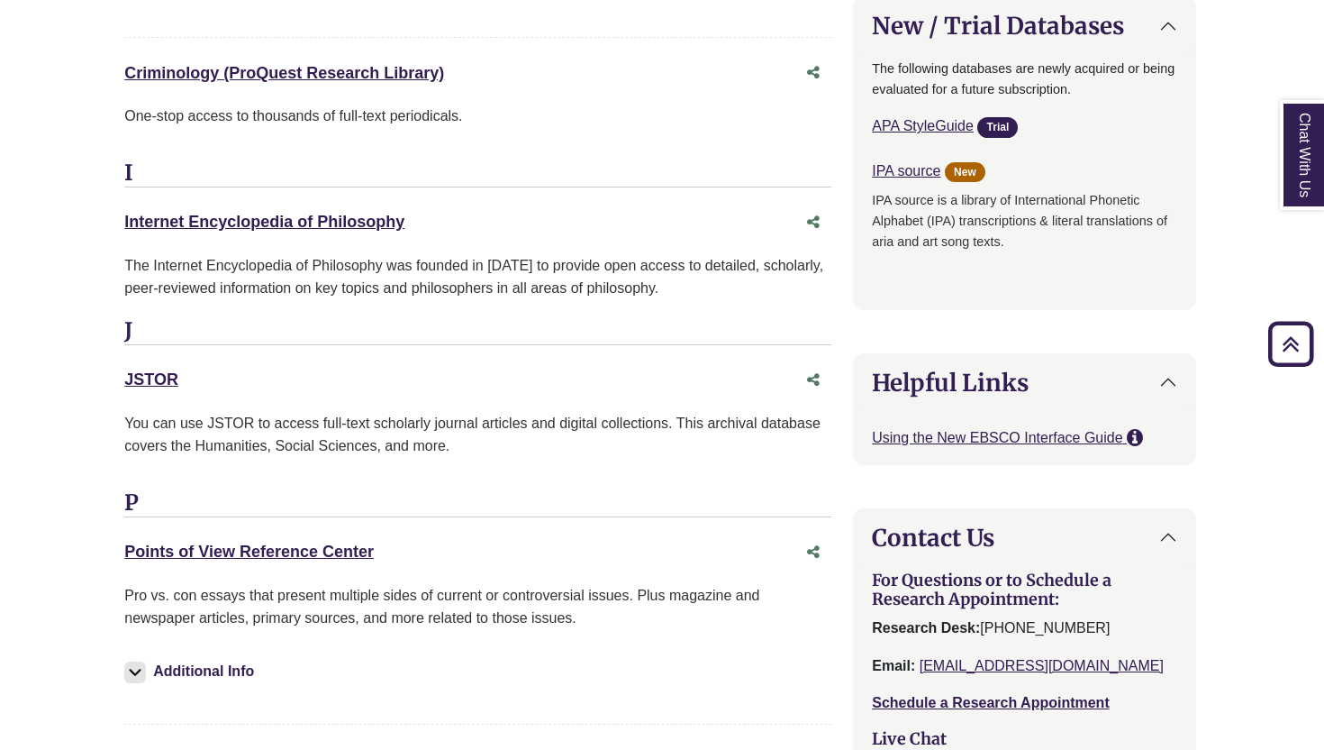
drag, startPoint x: 188, startPoint y: 369, endPoint x: 66, endPoint y: 369, distance: 122.5
copy link "JSTOR"
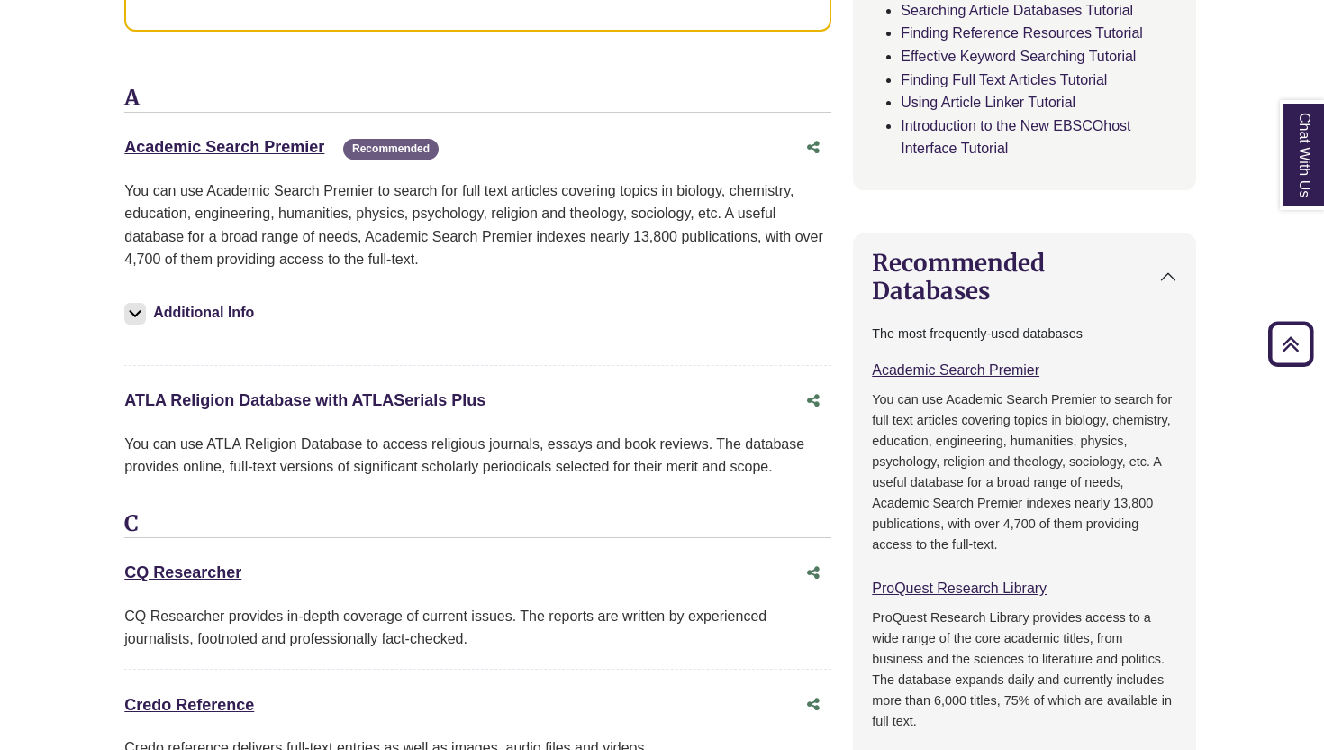
scroll to position [1192, 2]
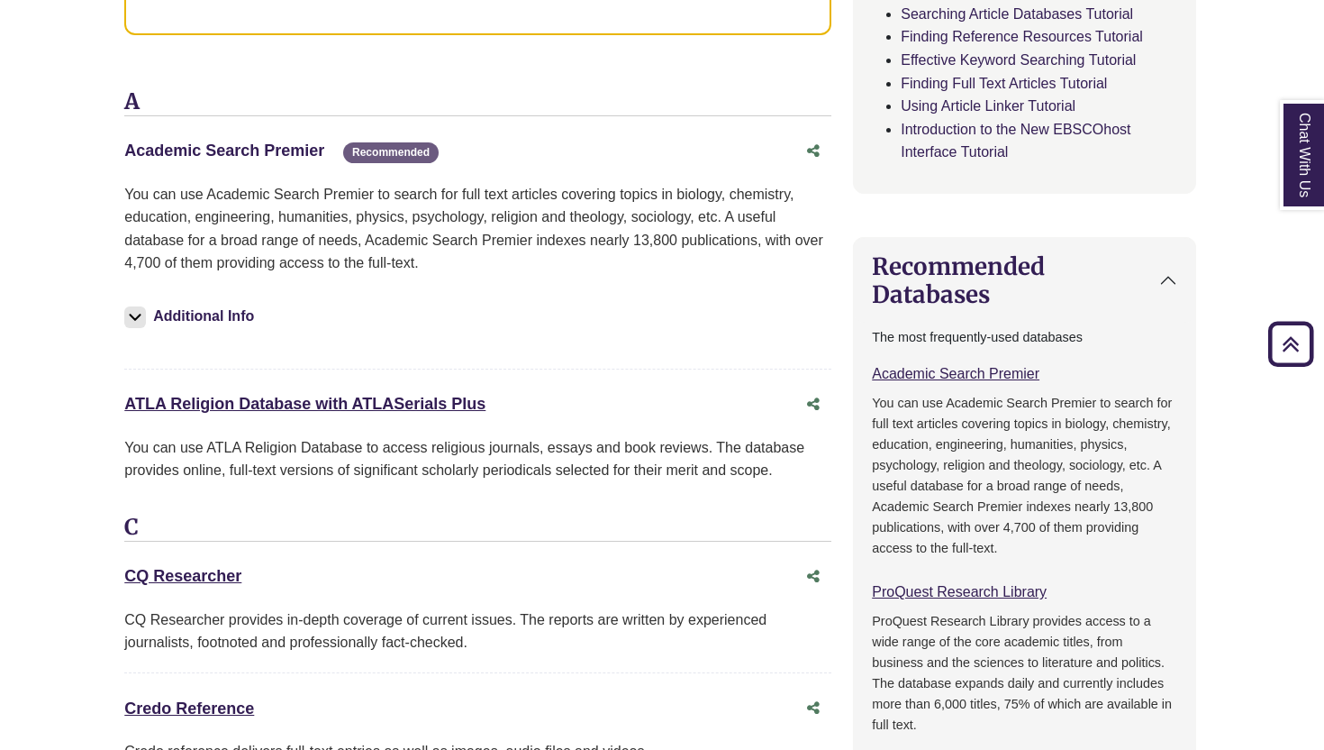
click at [231, 153] on link "Academic Search Premier This link opens in a new window" at bounding box center [224, 150] width 200 height 18
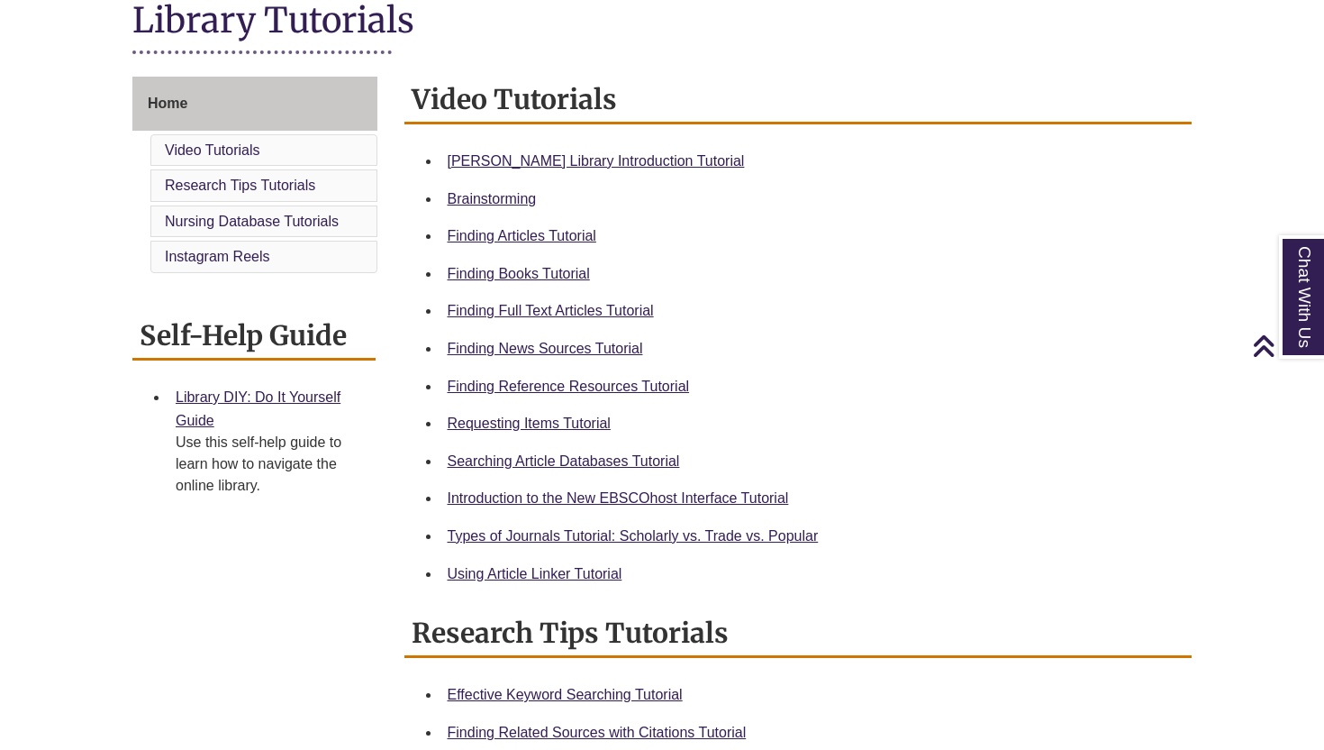
scroll to position [429, 0]
click at [541, 578] on link "Using Article Linker Tutorial" at bounding box center [535, 574] width 175 height 15
